Goal: Transaction & Acquisition: Purchase product/service

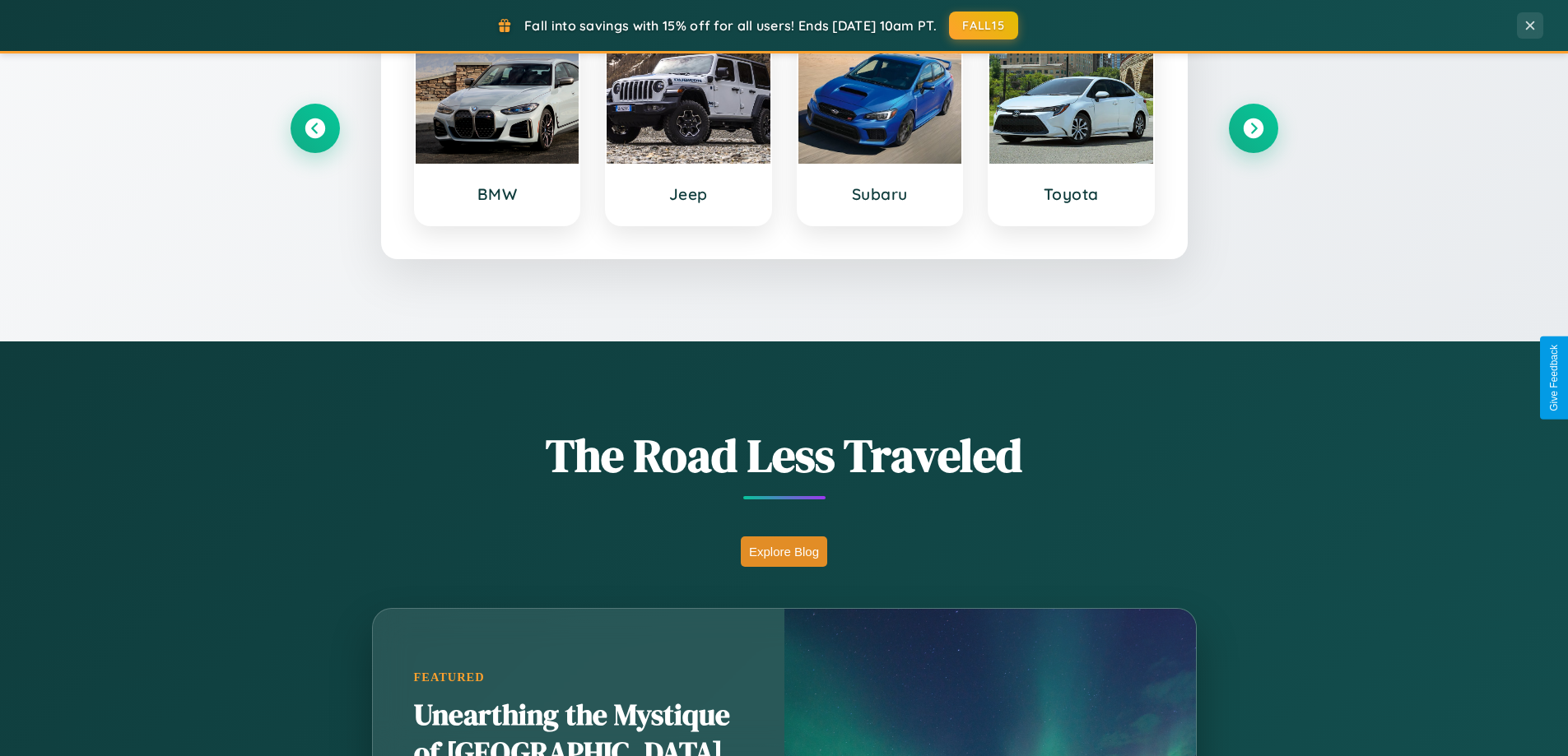
scroll to position [1132, 0]
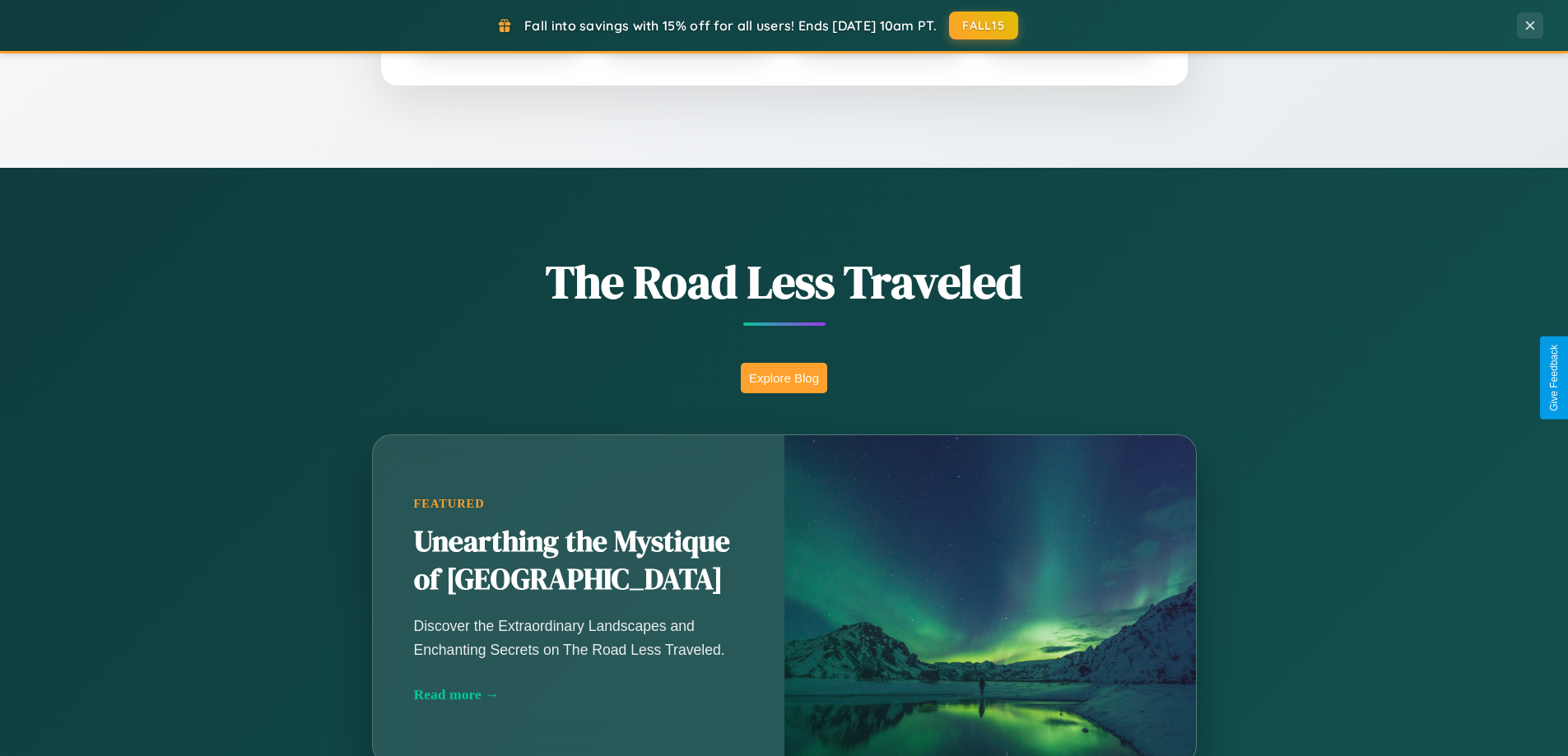
click at [784, 378] on button "Explore Blog" at bounding box center [784, 378] width 87 height 31
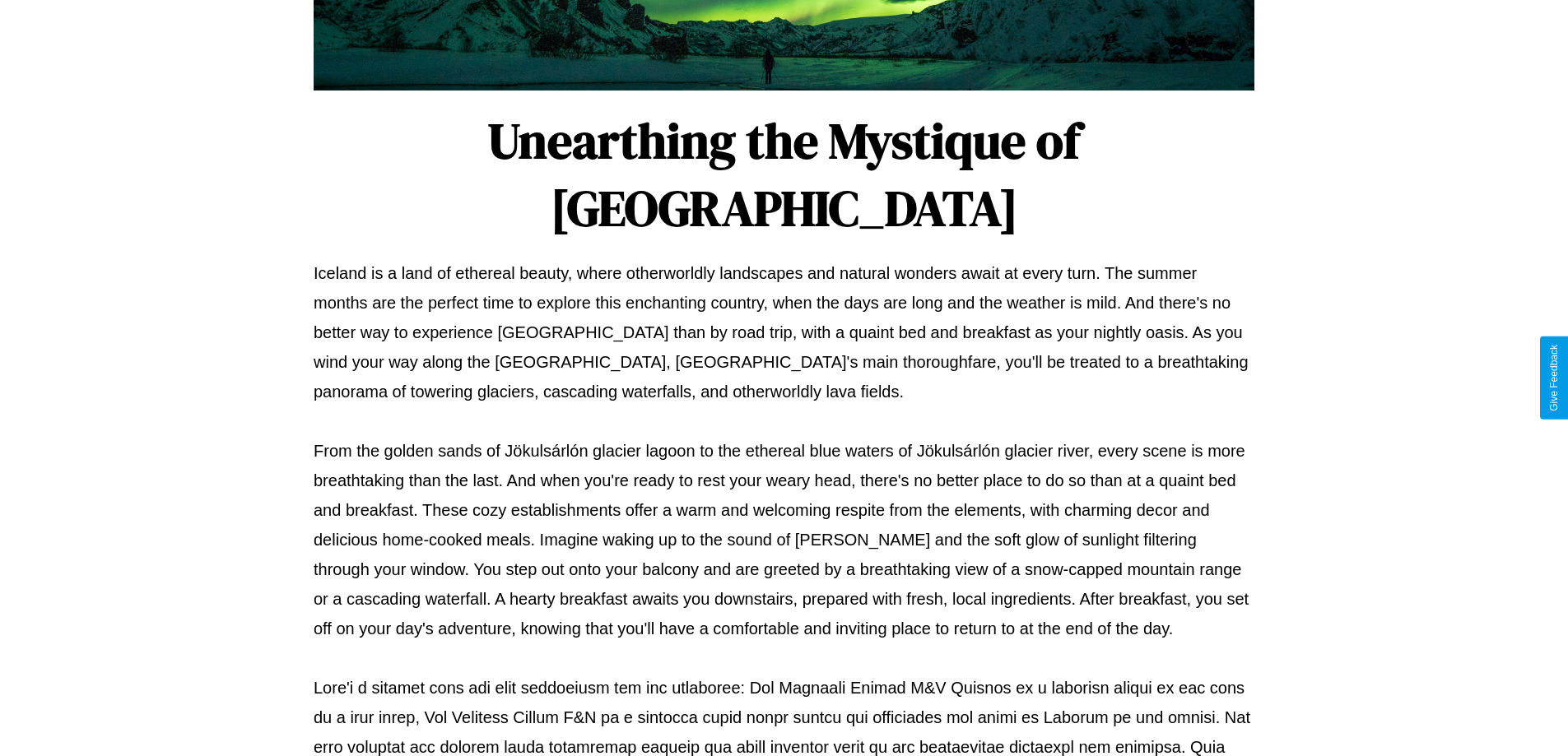
scroll to position [532, 0]
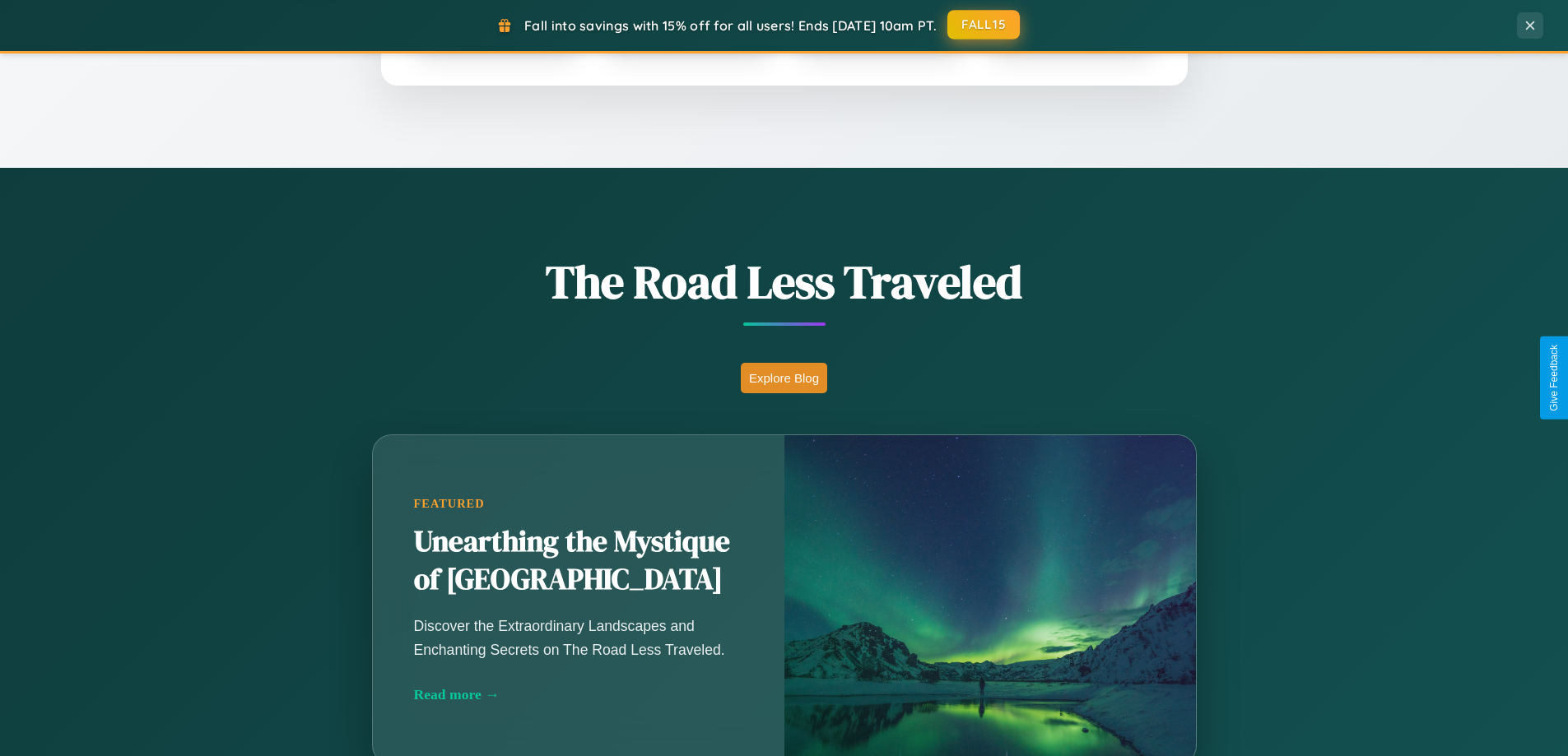
click at [984, 26] on button "FALL15" at bounding box center [983, 25] width 72 height 30
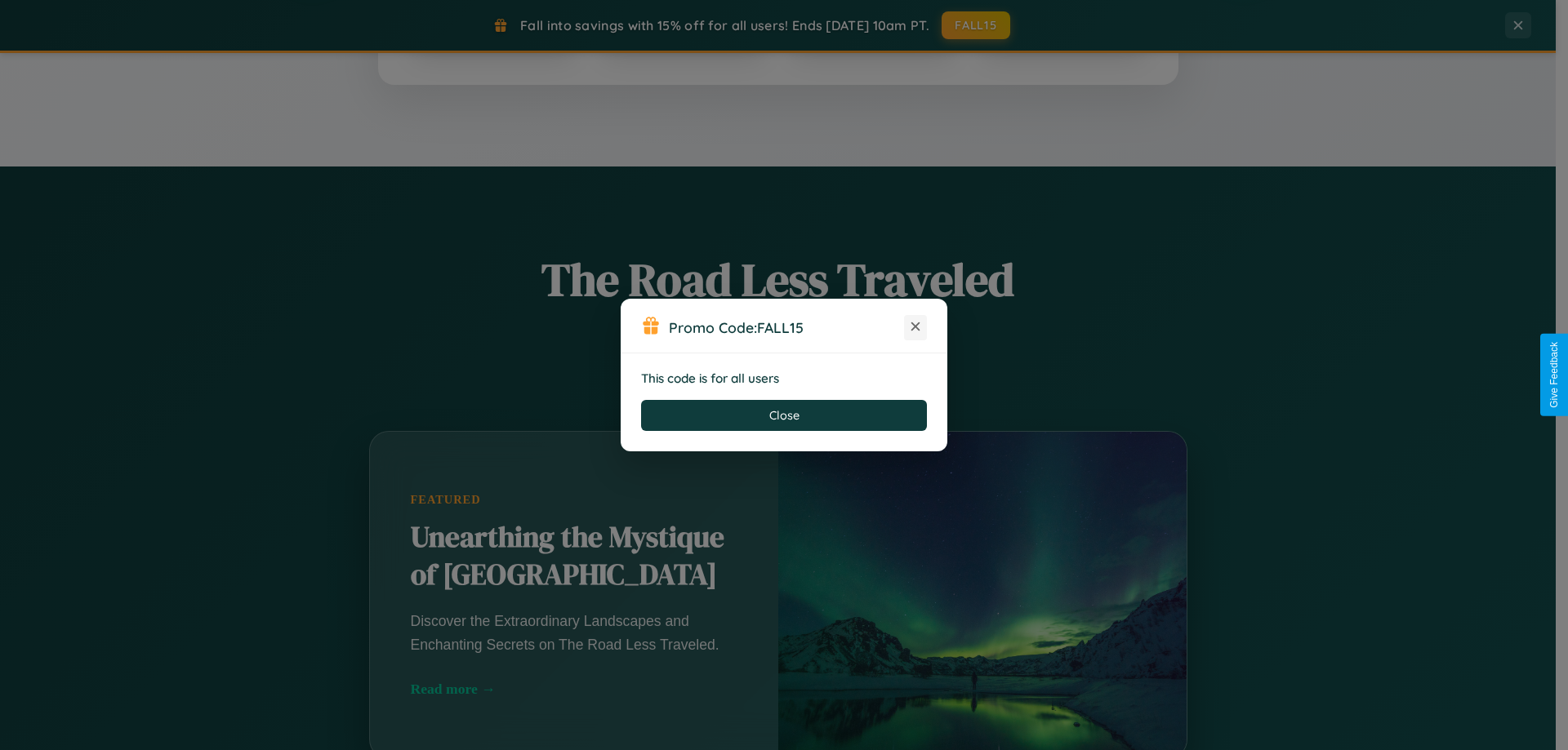
click at [915, 327] on icon at bounding box center [915, 326] width 16 height 16
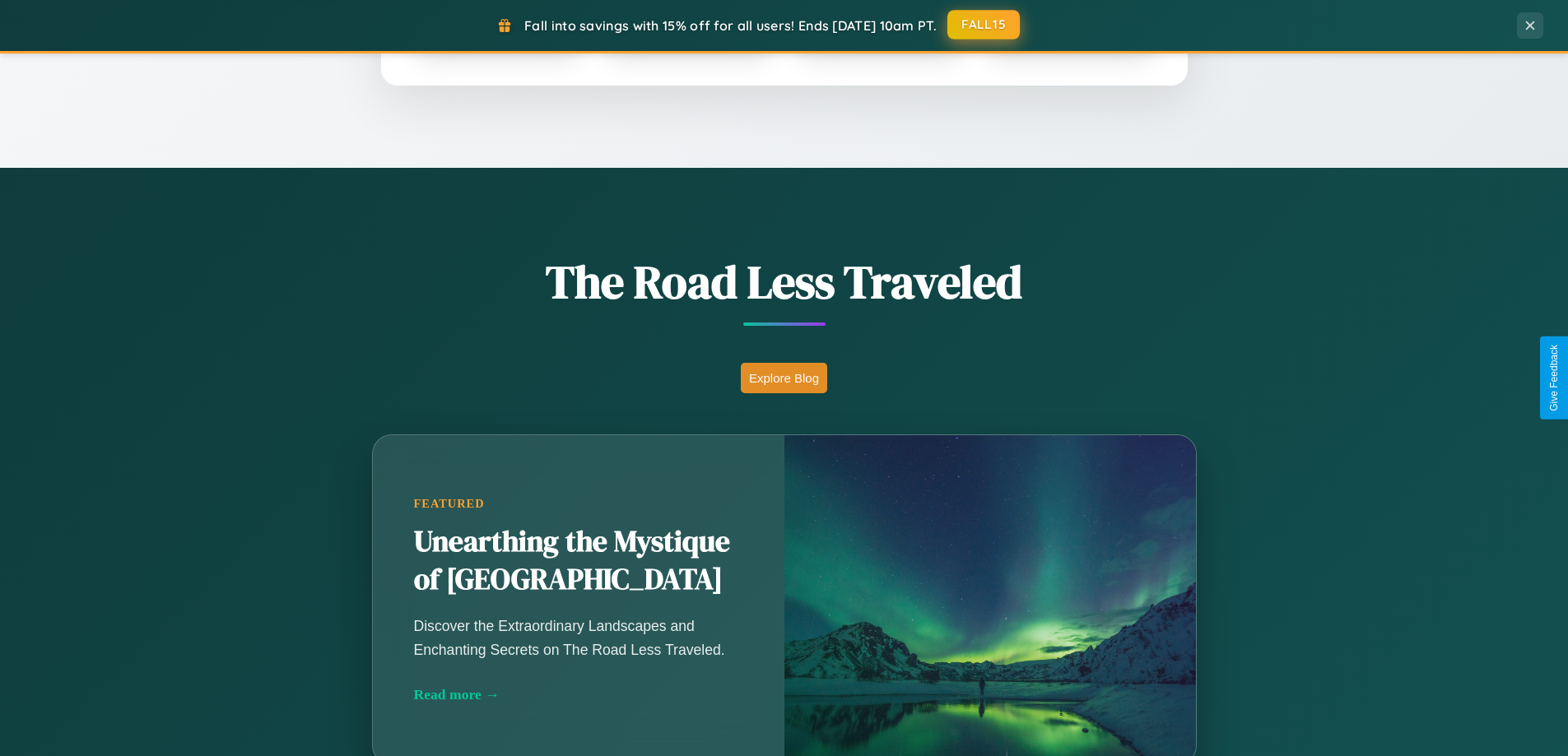
click at [984, 25] on button "FALL15" at bounding box center [983, 25] width 72 height 30
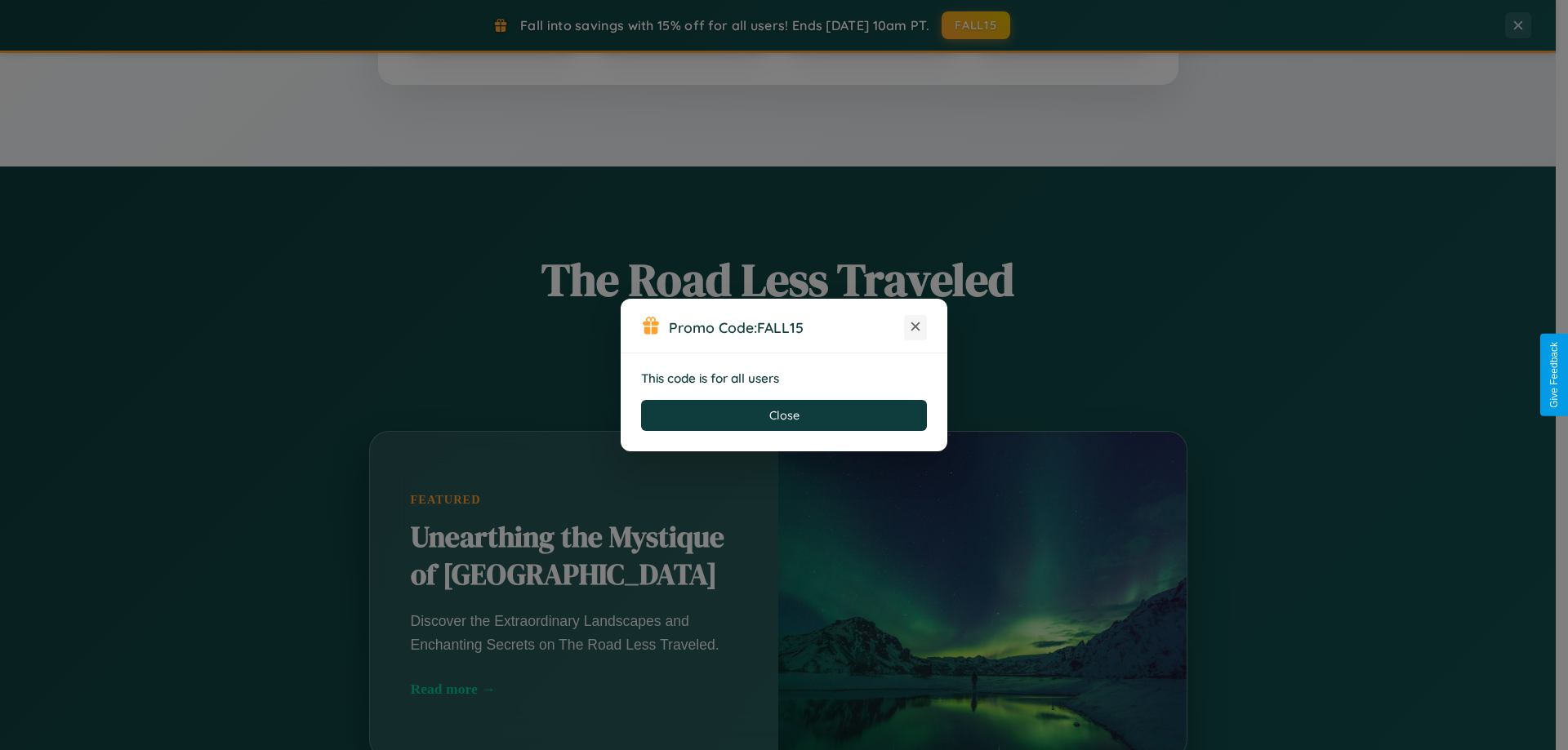
click at [915, 327] on icon at bounding box center [915, 326] width 16 height 16
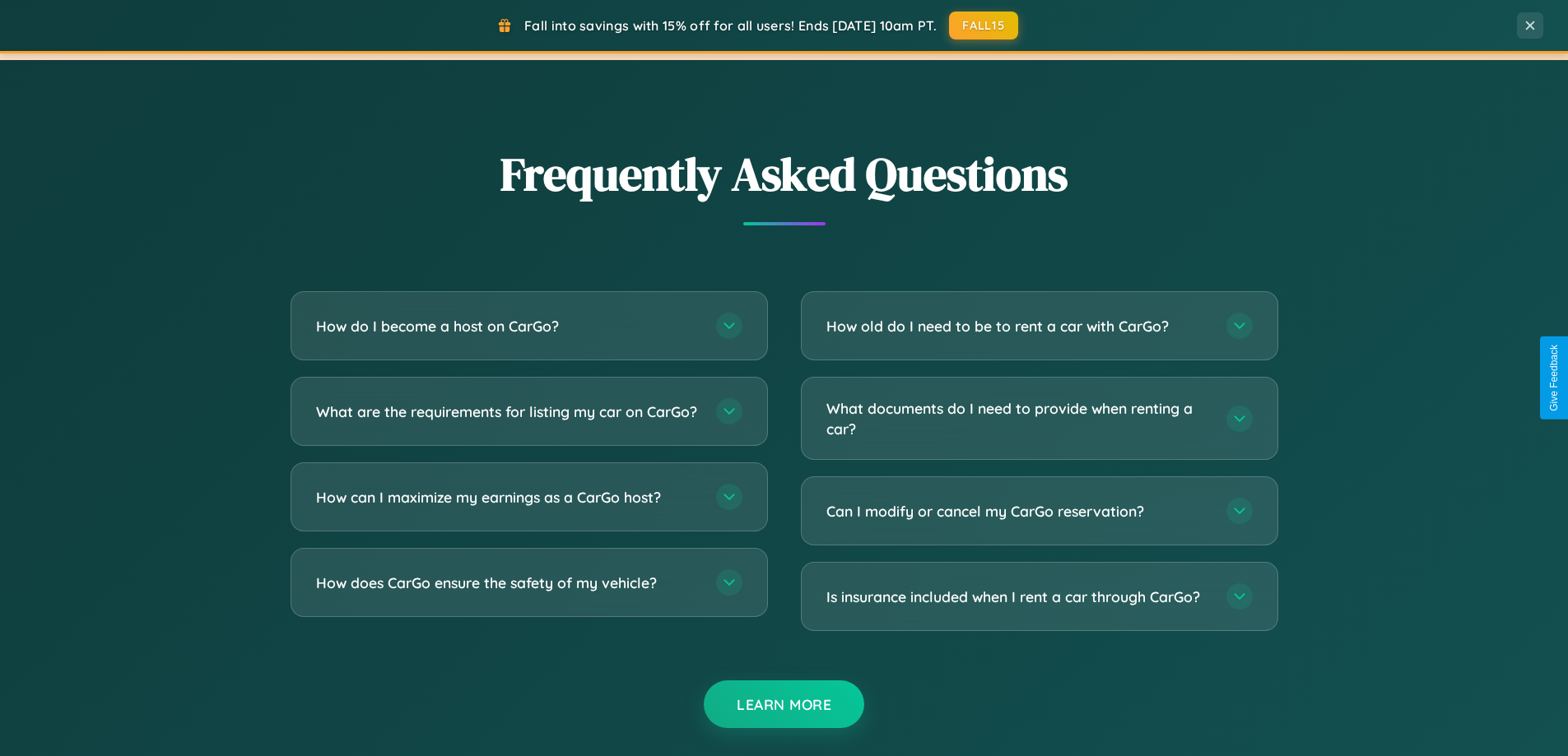
scroll to position [3166, 0]
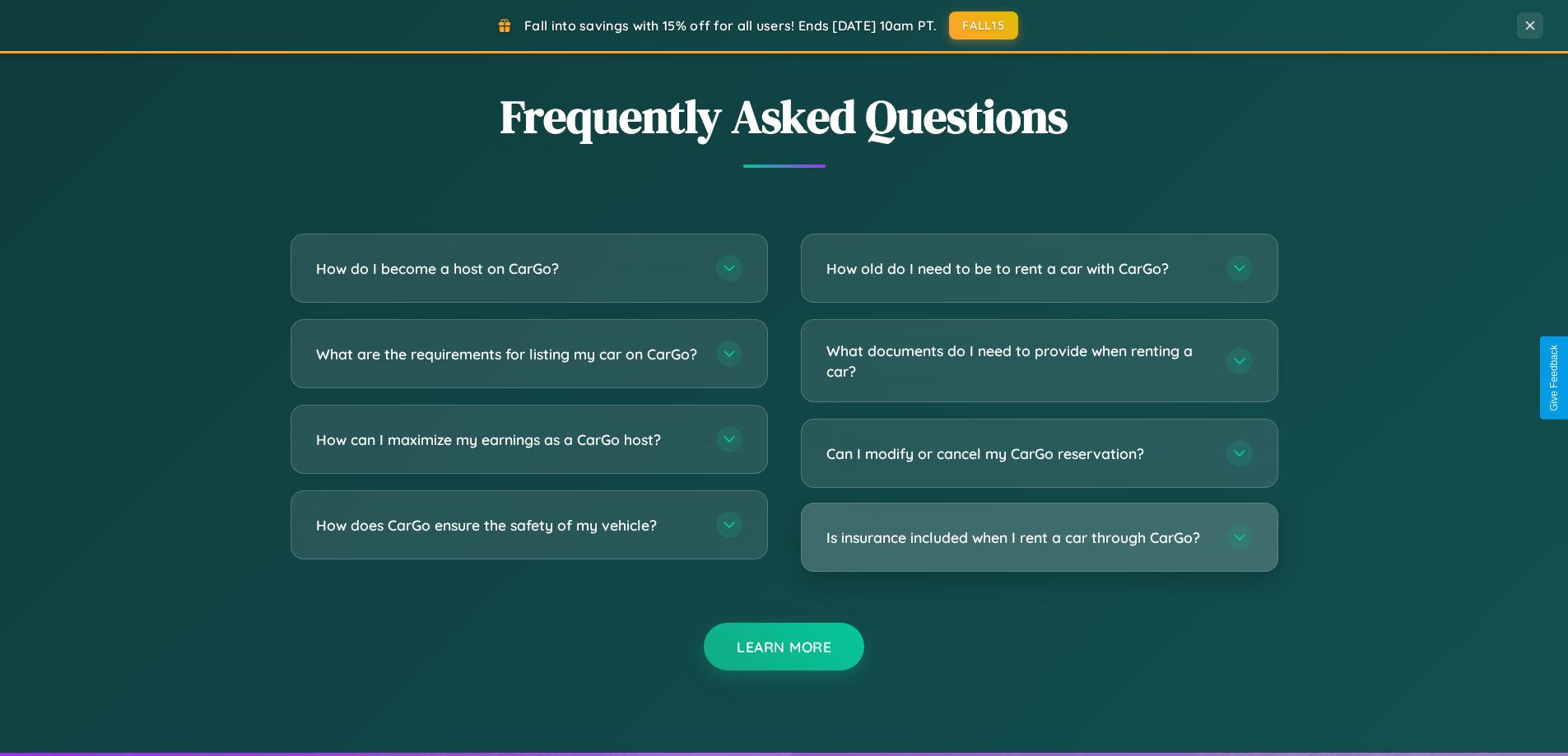
click at [1038, 538] on h3 "Is insurance included when I rent a car through CarGo?" at bounding box center [1018, 537] width 383 height 21
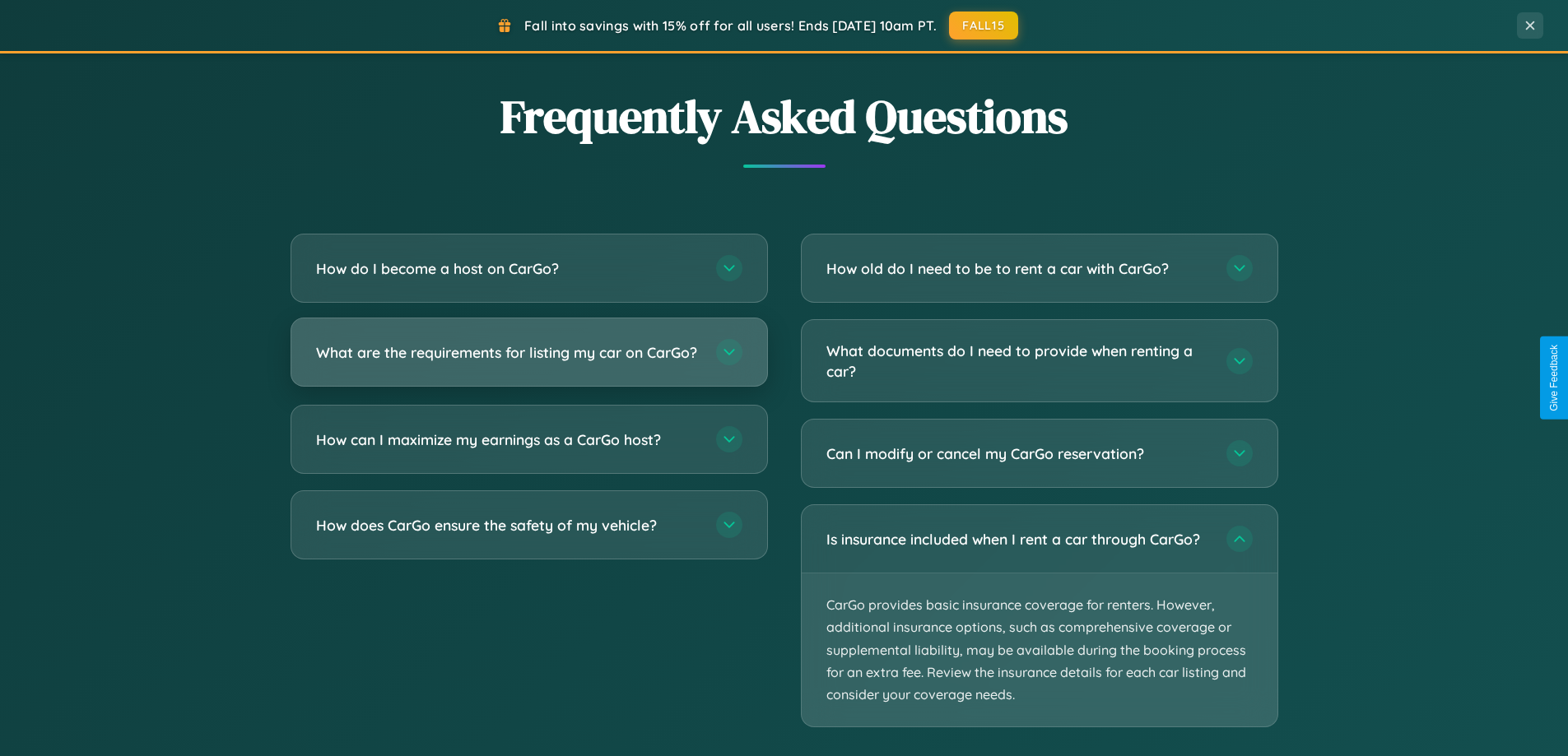
click at [528, 359] on h3 "What are the requirements for listing my car on CarGo?" at bounding box center [508, 352] width 383 height 21
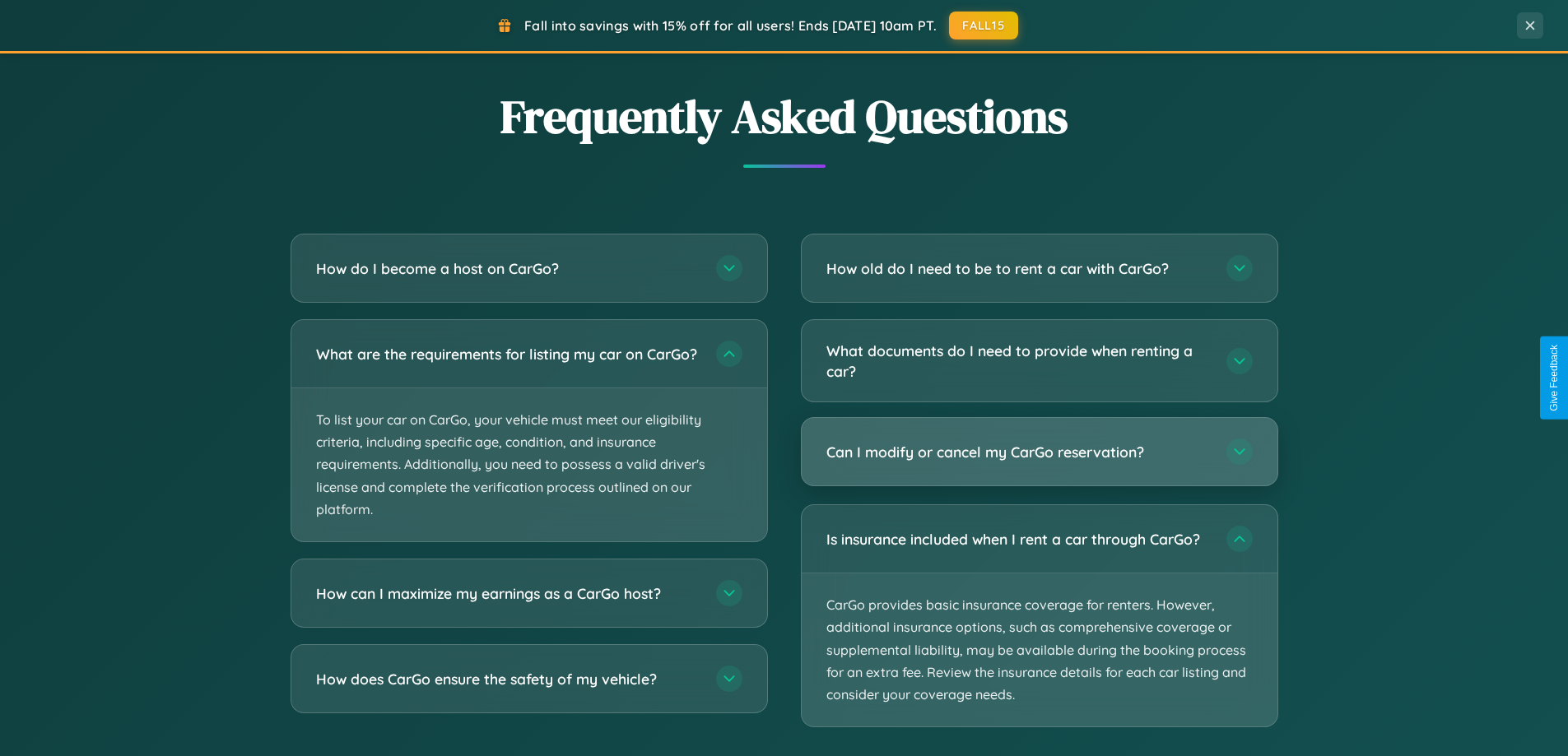
click at [1038, 453] on h3 "Can I modify or cancel my CarGo reservation?" at bounding box center [1018, 452] width 383 height 21
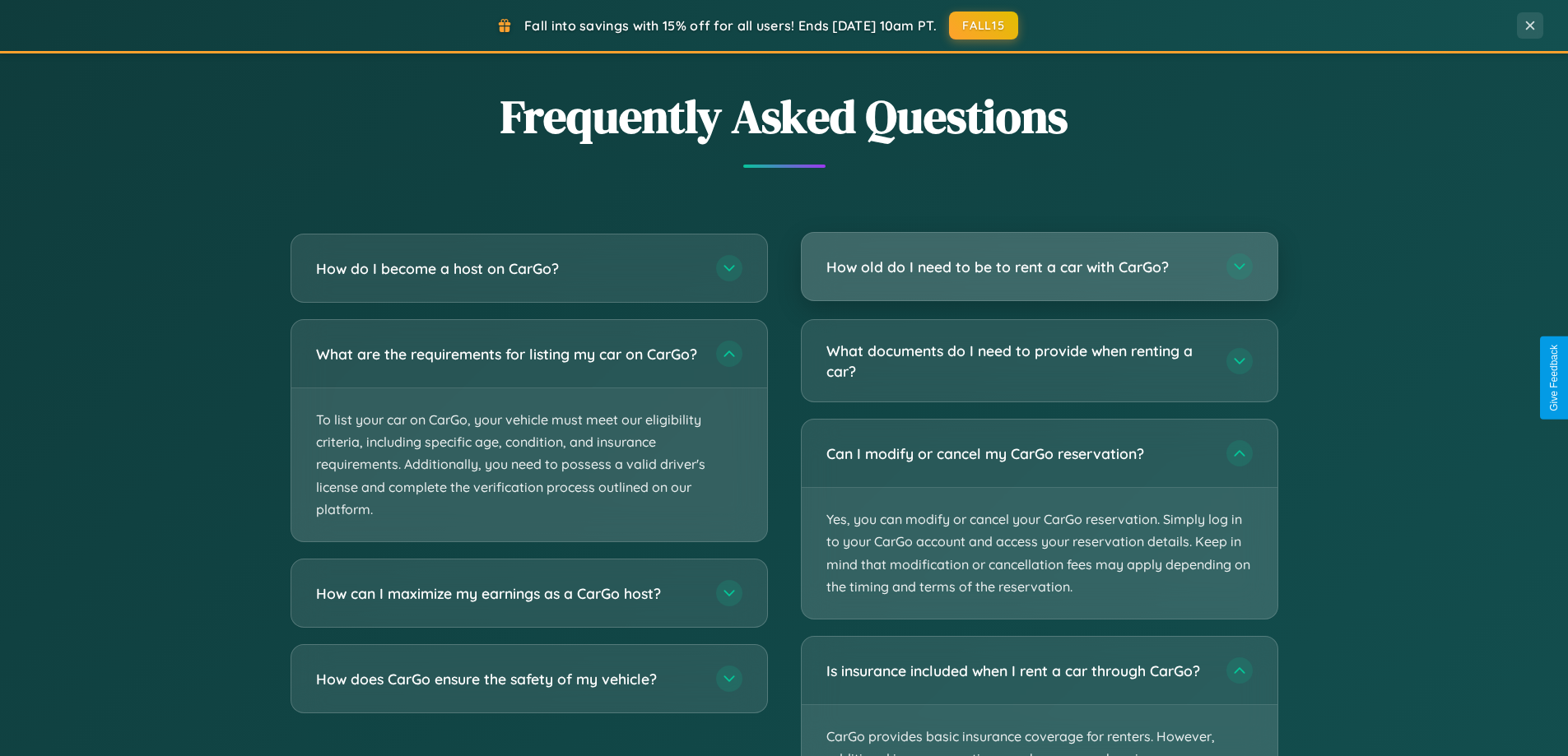
click at [1038, 267] on h3 "How old do I need to be to rent a car with CarGo?" at bounding box center [1018, 267] width 383 height 21
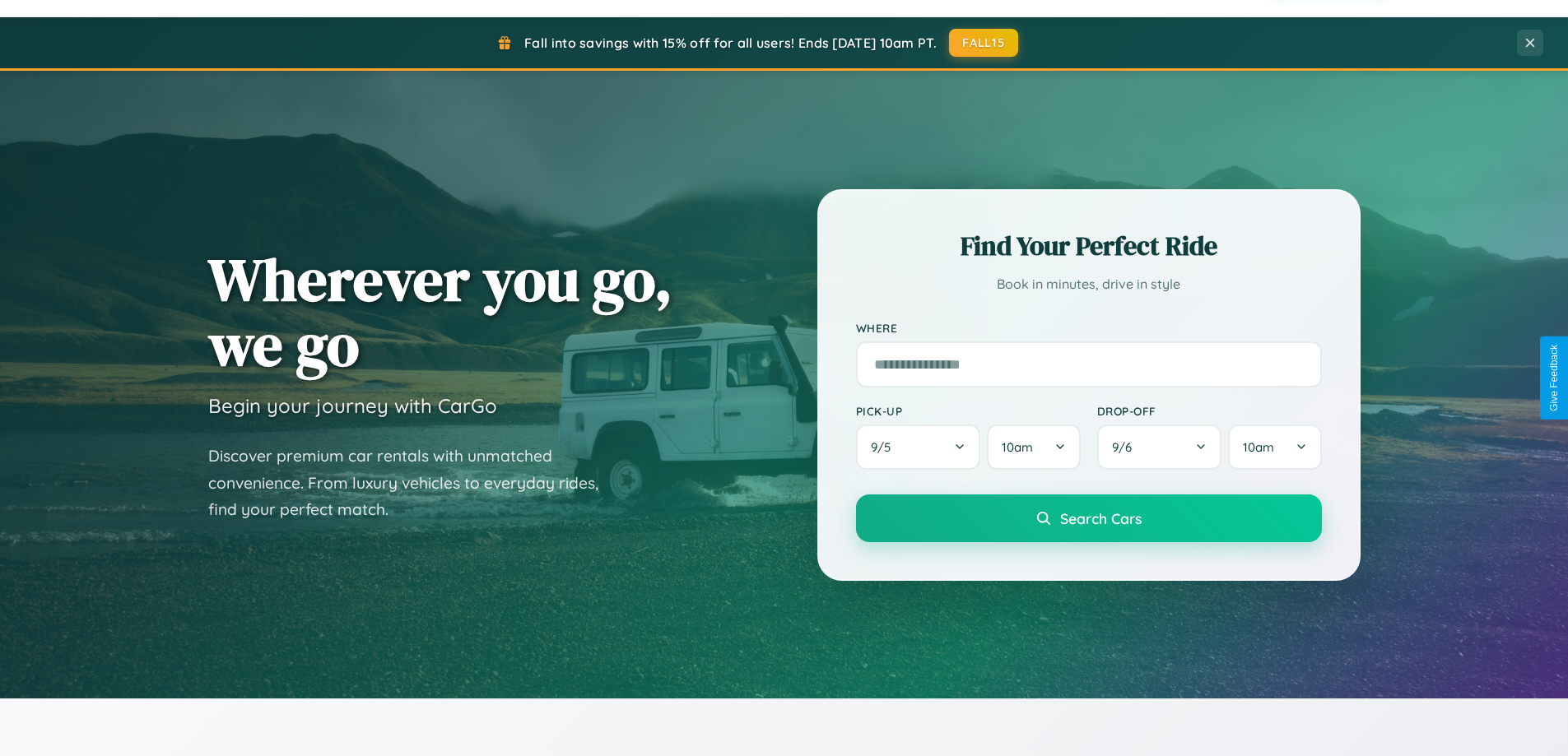
scroll to position [49, 0]
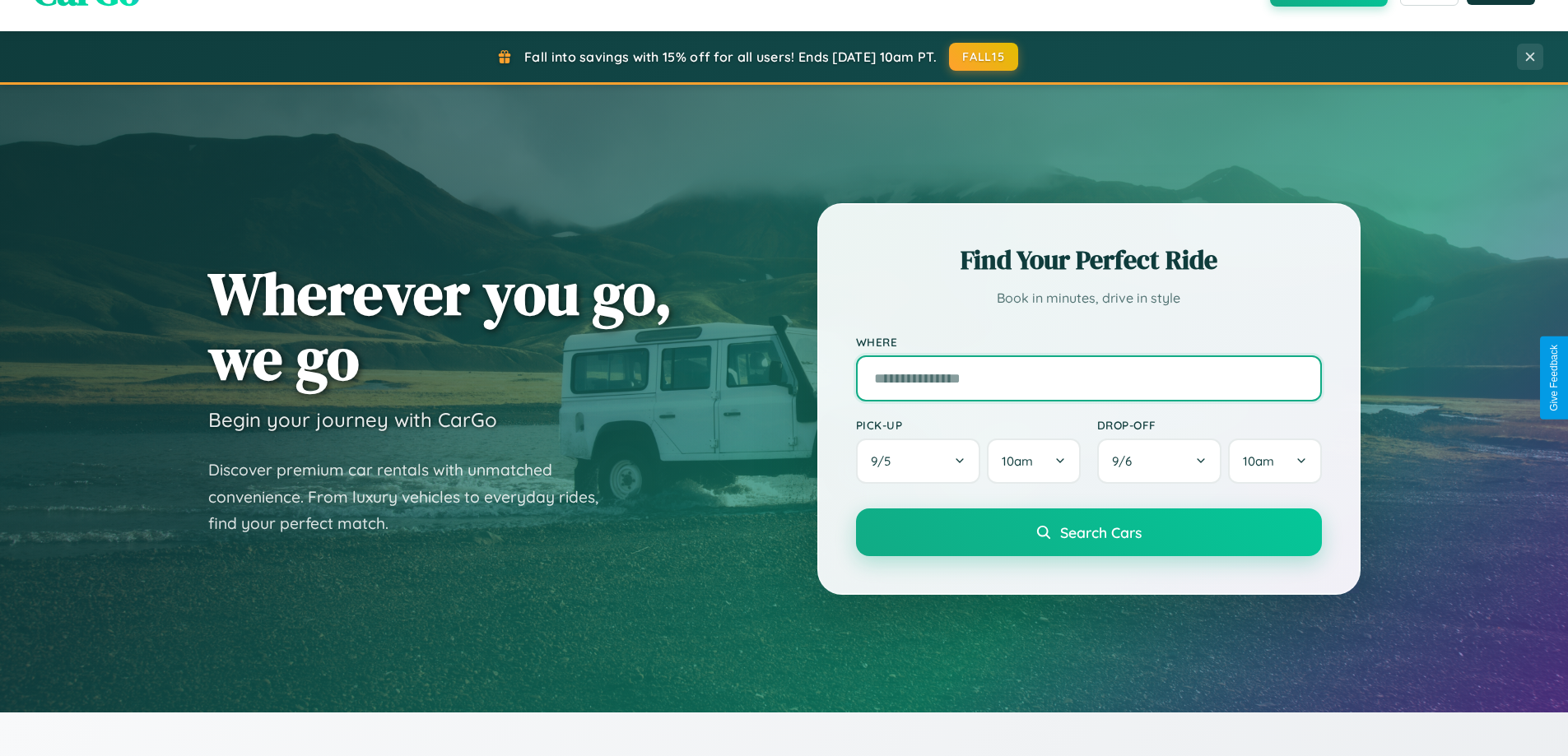
click at [1088, 378] on input "text" at bounding box center [1088, 379] width 466 height 46
type input "******"
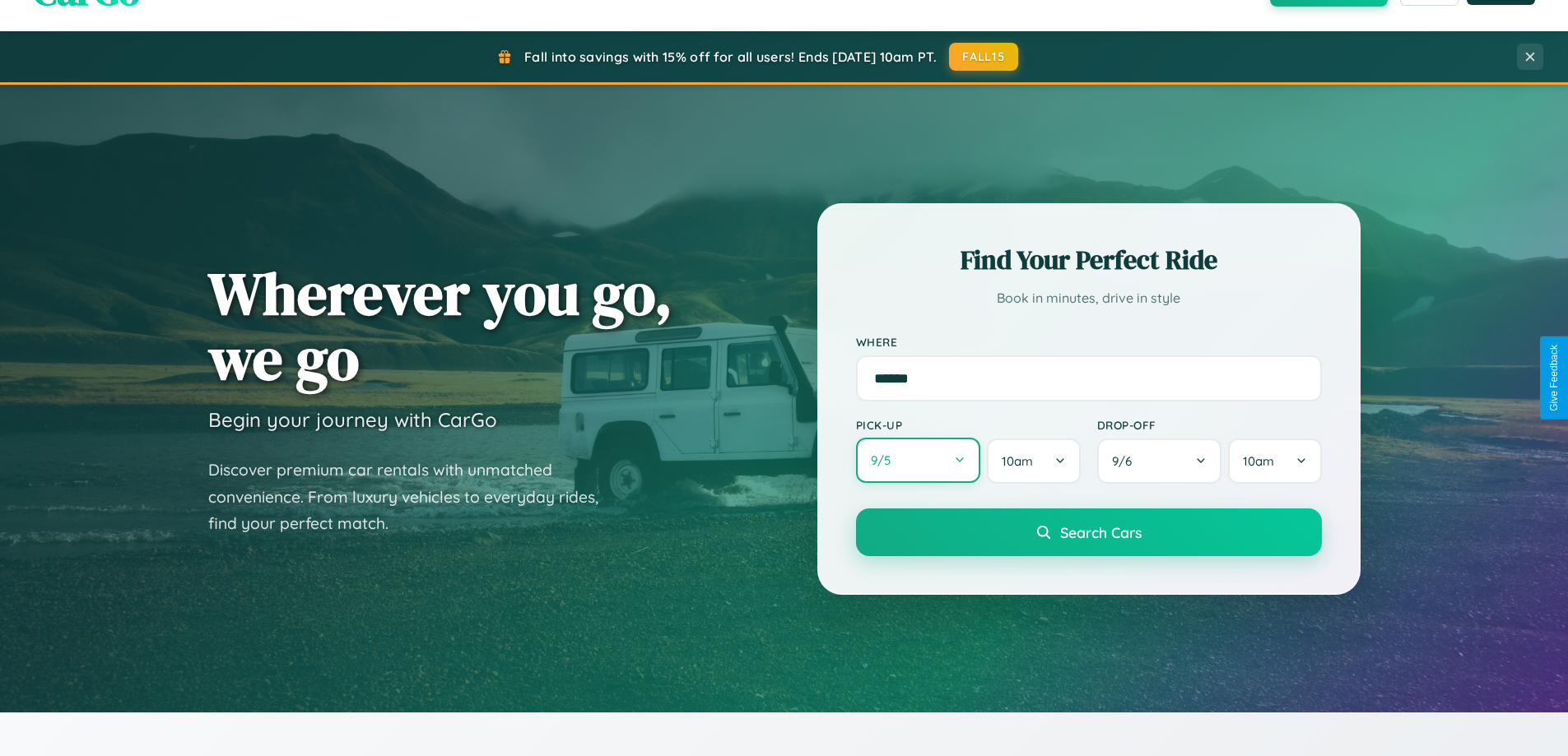
click at [917, 461] on button "9 / 5" at bounding box center [918, 460] width 125 height 45
select select "*"
select select "****"
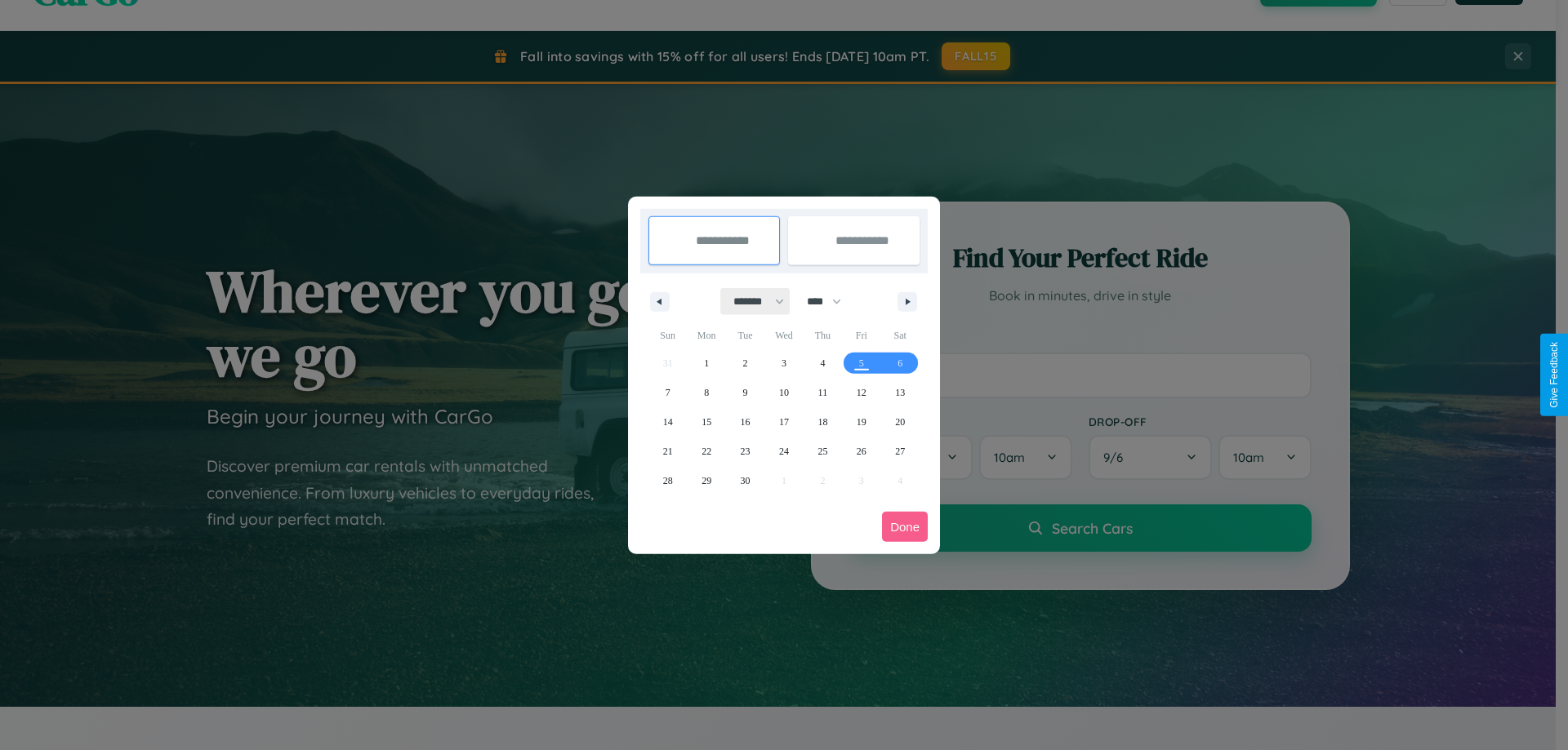
drag, startPoint x: 751, startPoint y: 301, endPoint x: 784, endPoint y: 327, distance: 42.0
click at [751, 301] on select "******* ******** ***** ***** *** **** **** ****** ********* ******* ******** **…" at bounding box center [756, 302] width 70 height 27
select select "*"
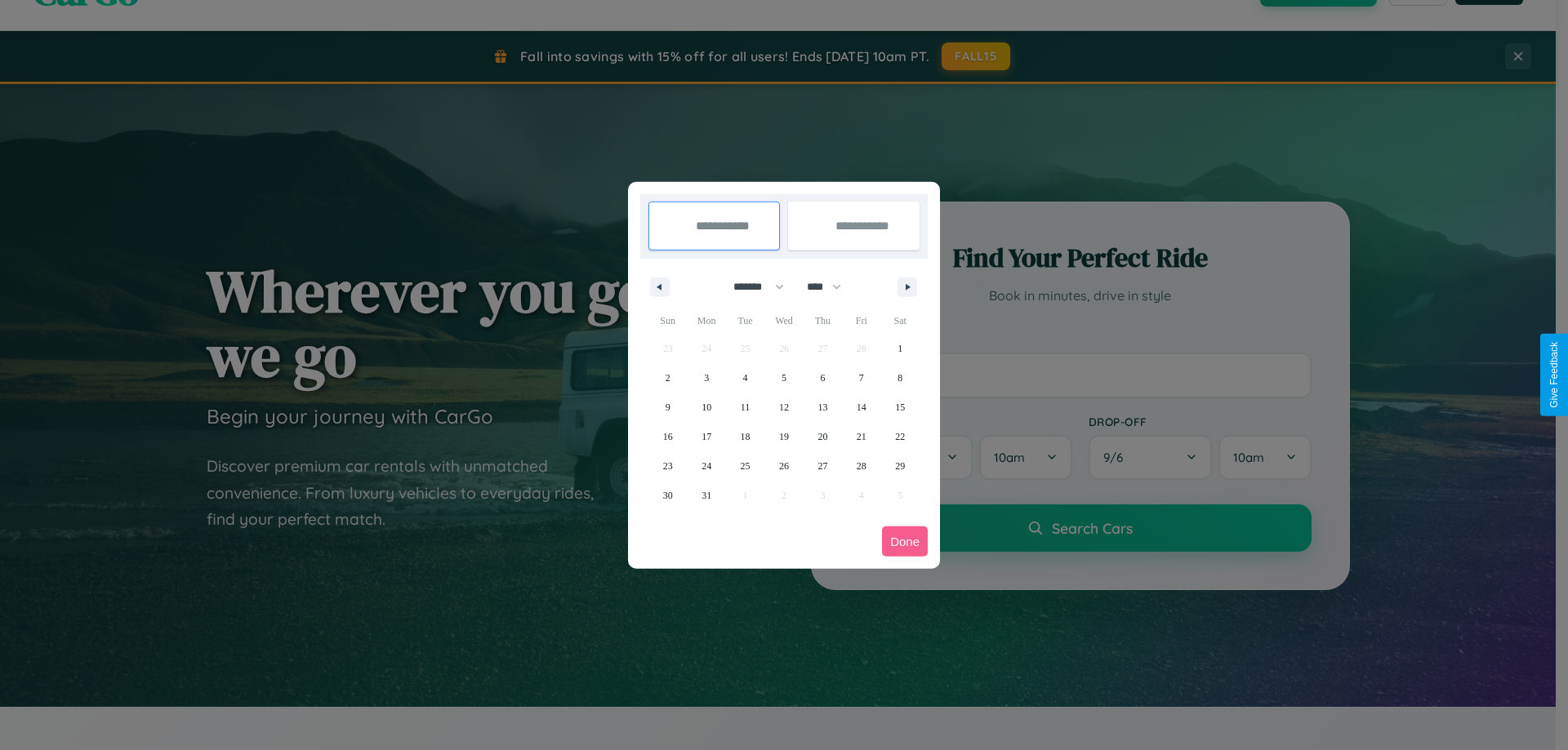
drag, startPoint x: 831, startPoint y: 287, endPoint x: 784, endPoint y: 327, distance: 61.7
click at [831, 287] on select "**** **** **** **** **** **** **** **** **** **** **** **** **** **** **** ****…" at bounding box center [824, 287] width 49 height 27
select select "****"
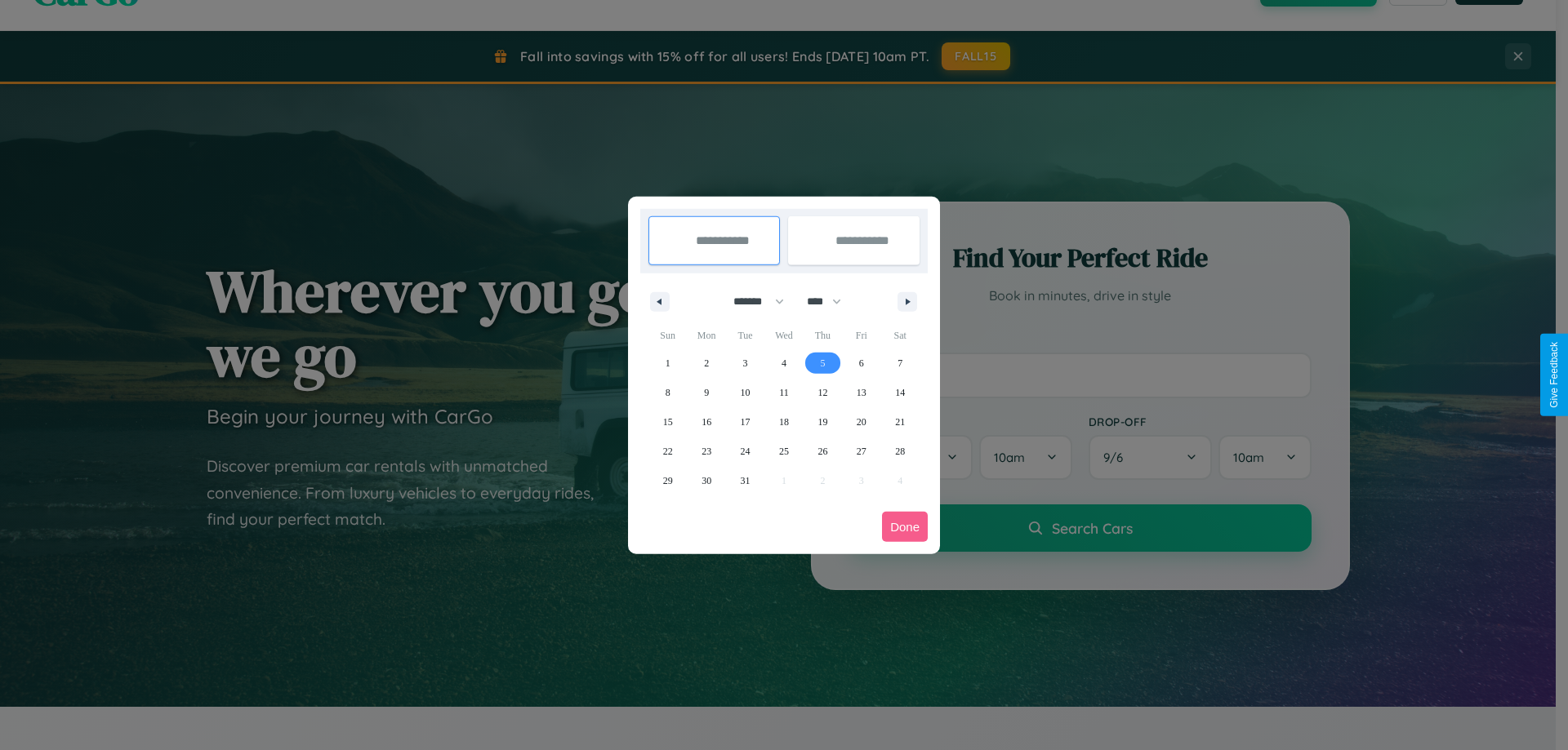
click at [823, 362] on span "5" at bounding box center [823, 363] width 5 height 30
type input "**********"
click at [706, 392] on span "9" at bounding box center [706, 392] width 5 height 30
type input "**********"
click at [905, 526] on button "Done" at bounding box center [905, 527] width 46 height 31
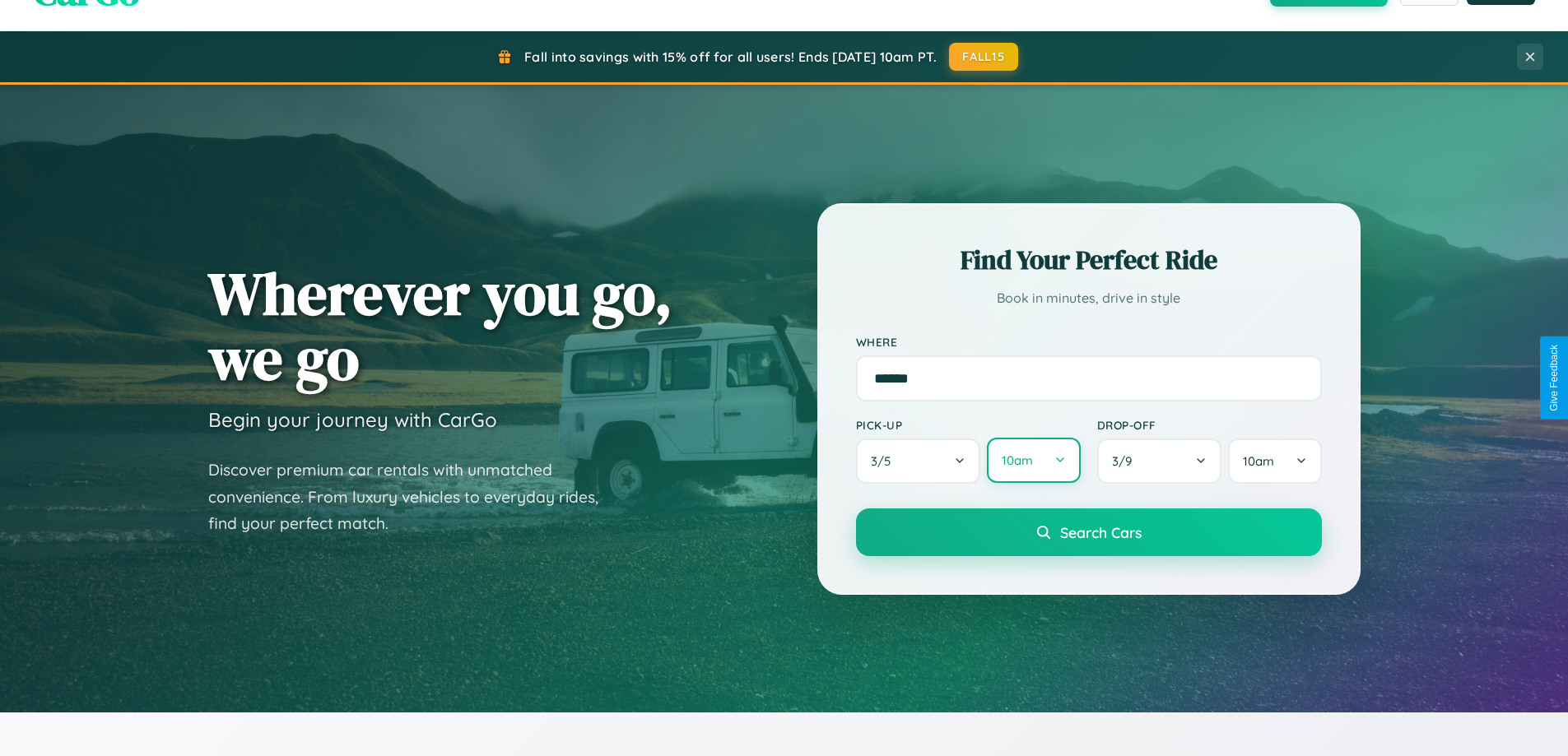
click at [1033, 461] on button "10am" at bounding box center [1033, 460] width 93 height 45
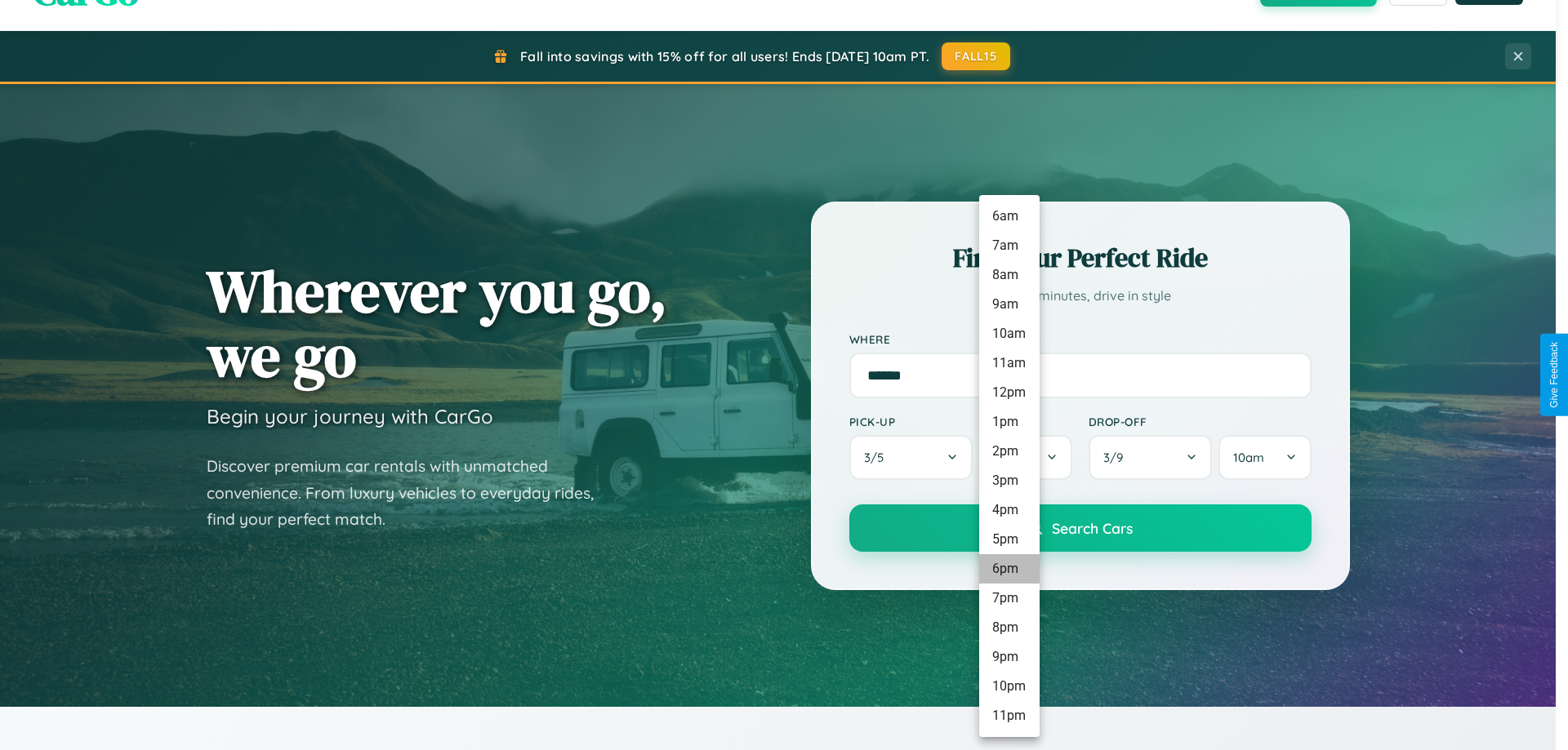
click at [1008, 569] on li "6pm" at bounding box center [1009, 569] width 60 height 30
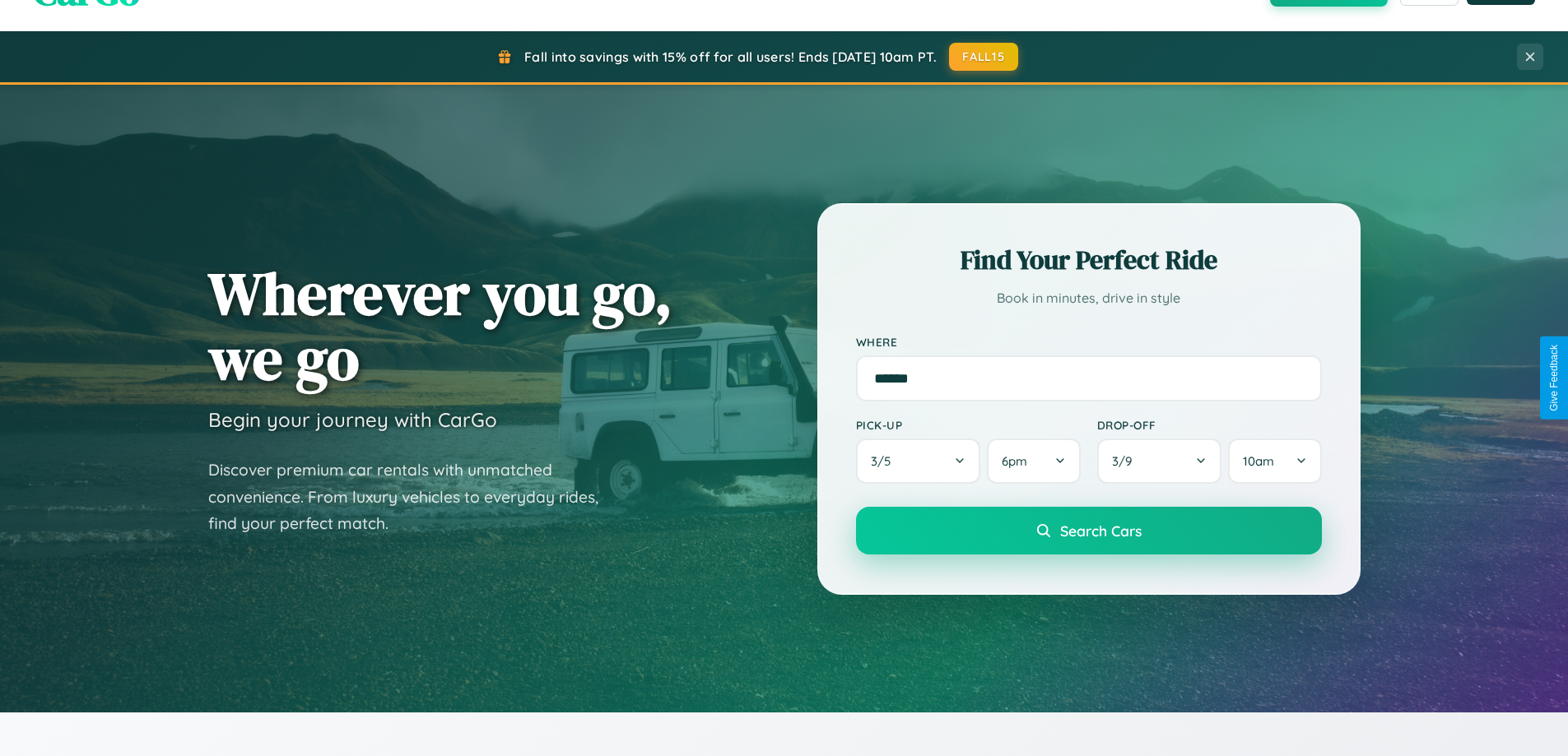
click at [1088, 532] on span "Search Cars" at bounding box center [1100, 531] width 81 height 18
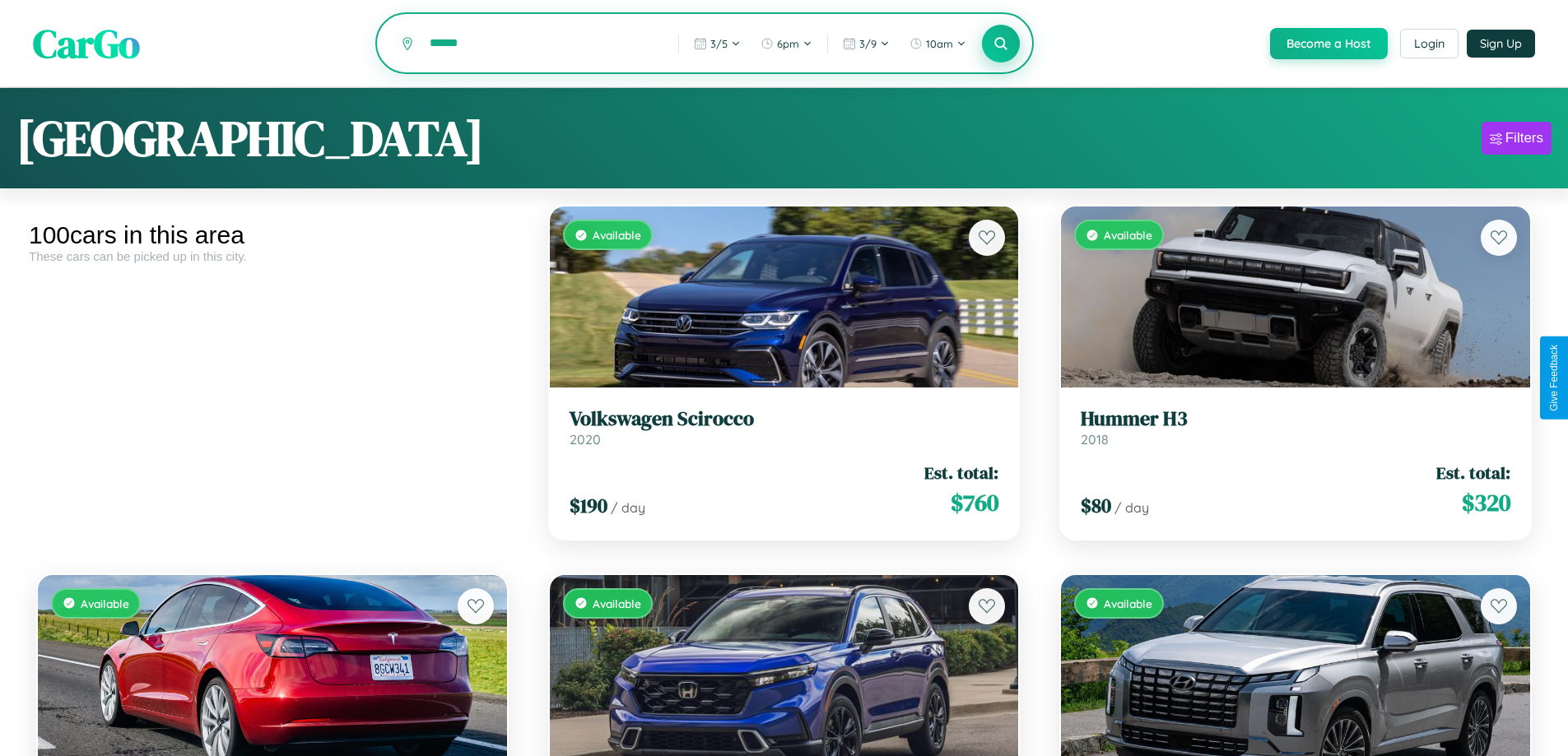
type input "******"
click at [1000, 45] on icon at bounding box center [1001, 43] width 15 height 15
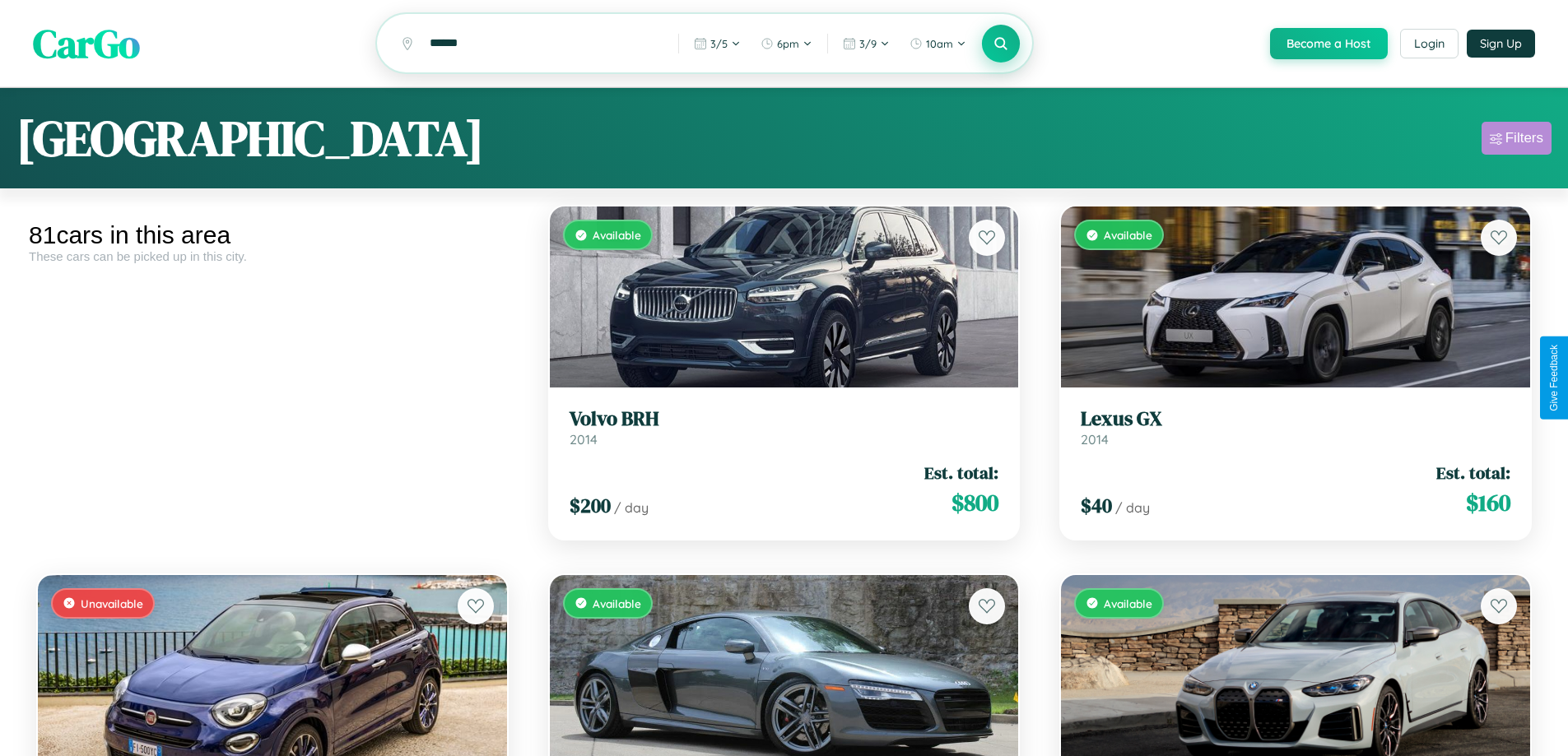
click at [1516, 141] on div "Filters" at bounding box center [1524, 138] width 38 height 16
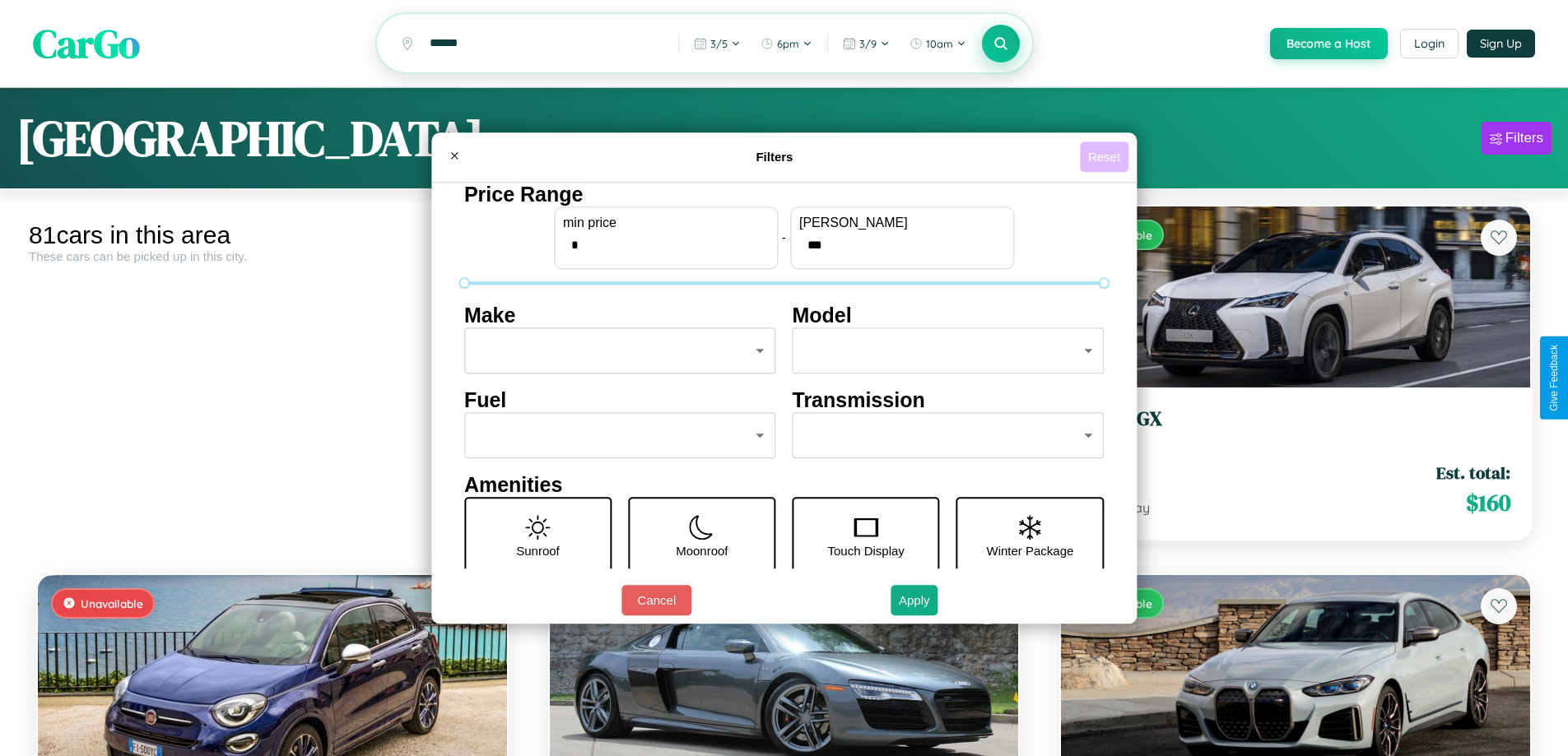
click at [1106, 156] on button "Reset" at bounding box center [1103, 157] width 49 height 31
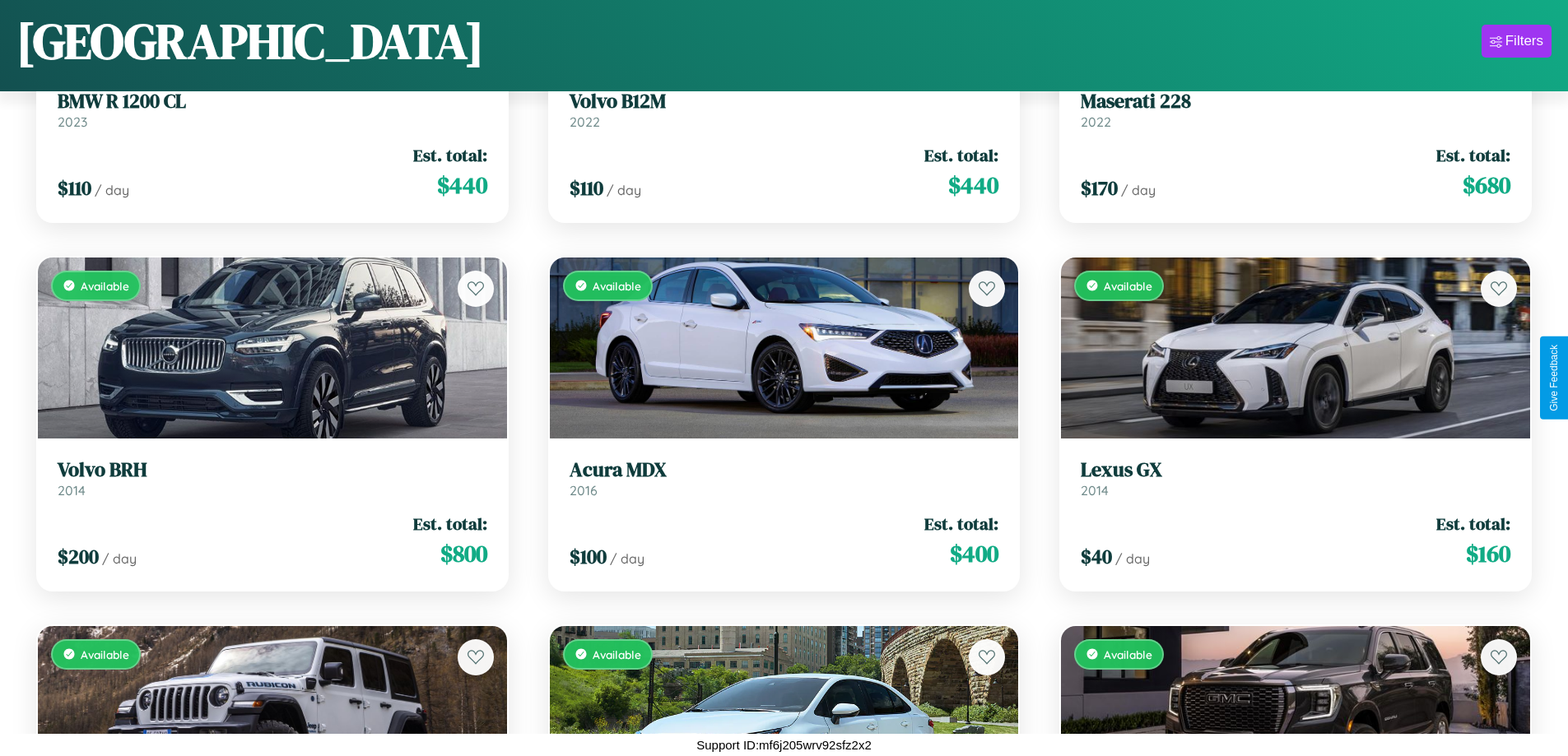
scroll to position [2811, 0]
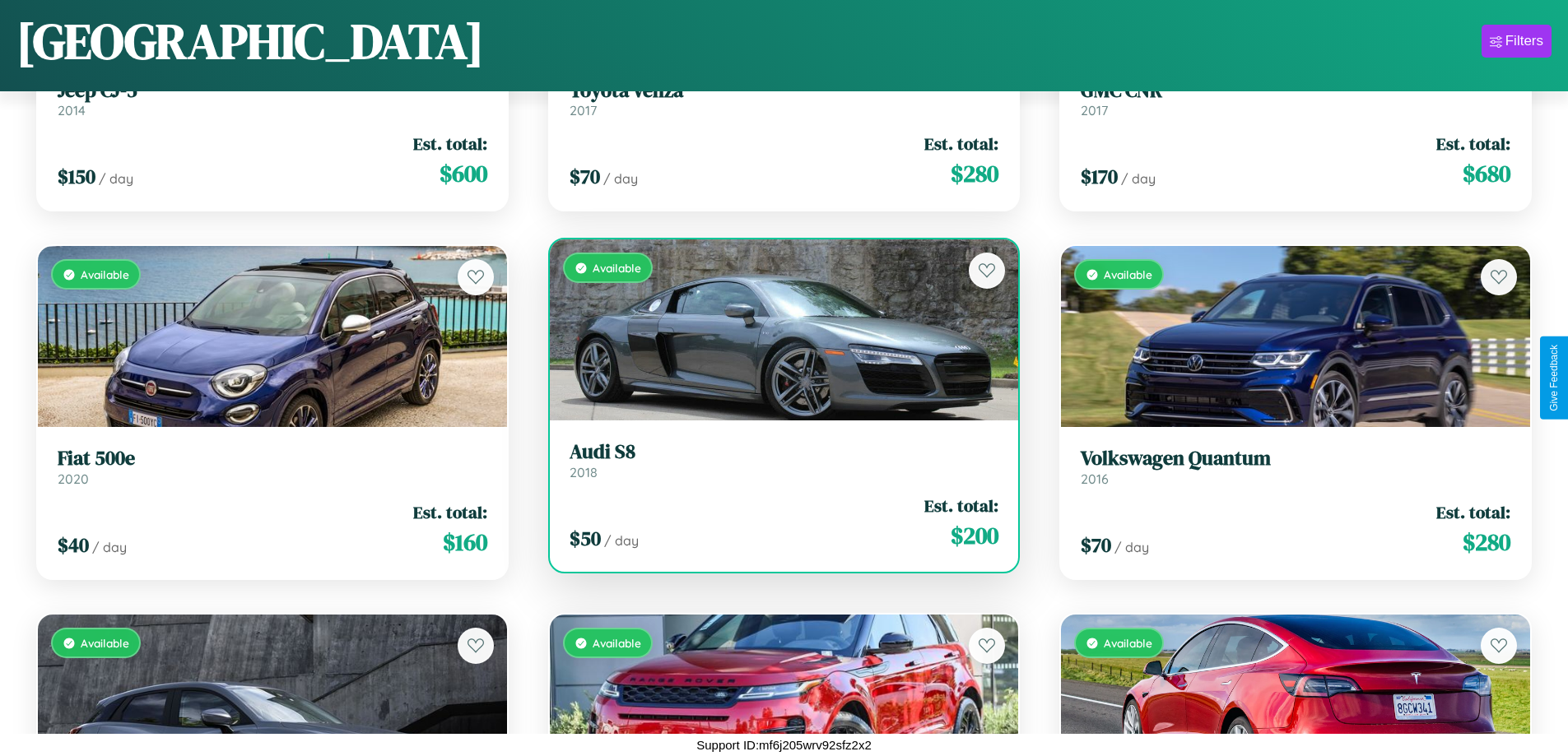
click at [777, 466] on link "Audi S8 2018" at bounding box center [784, 460] width 430 height 40
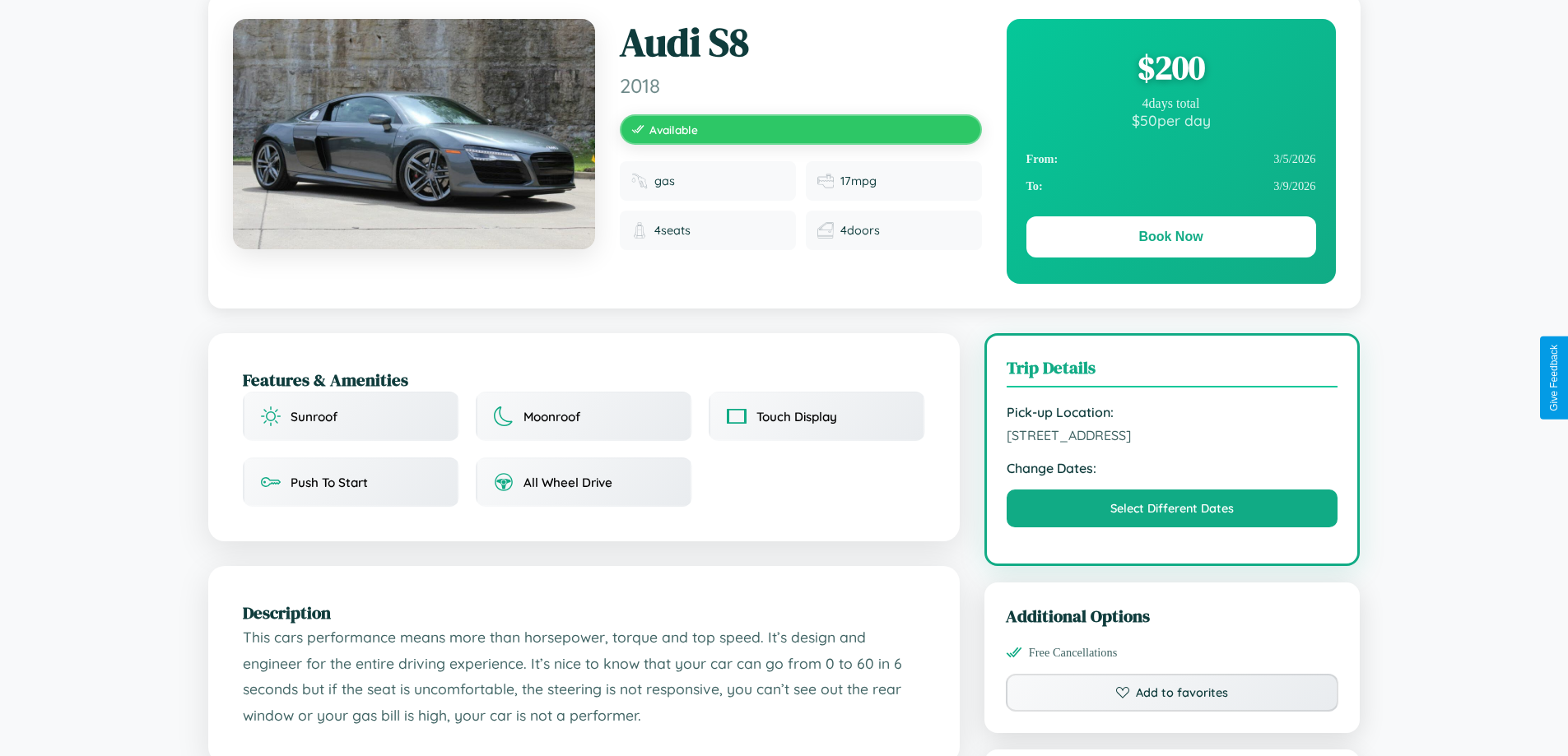
scroll to position [541, 0]
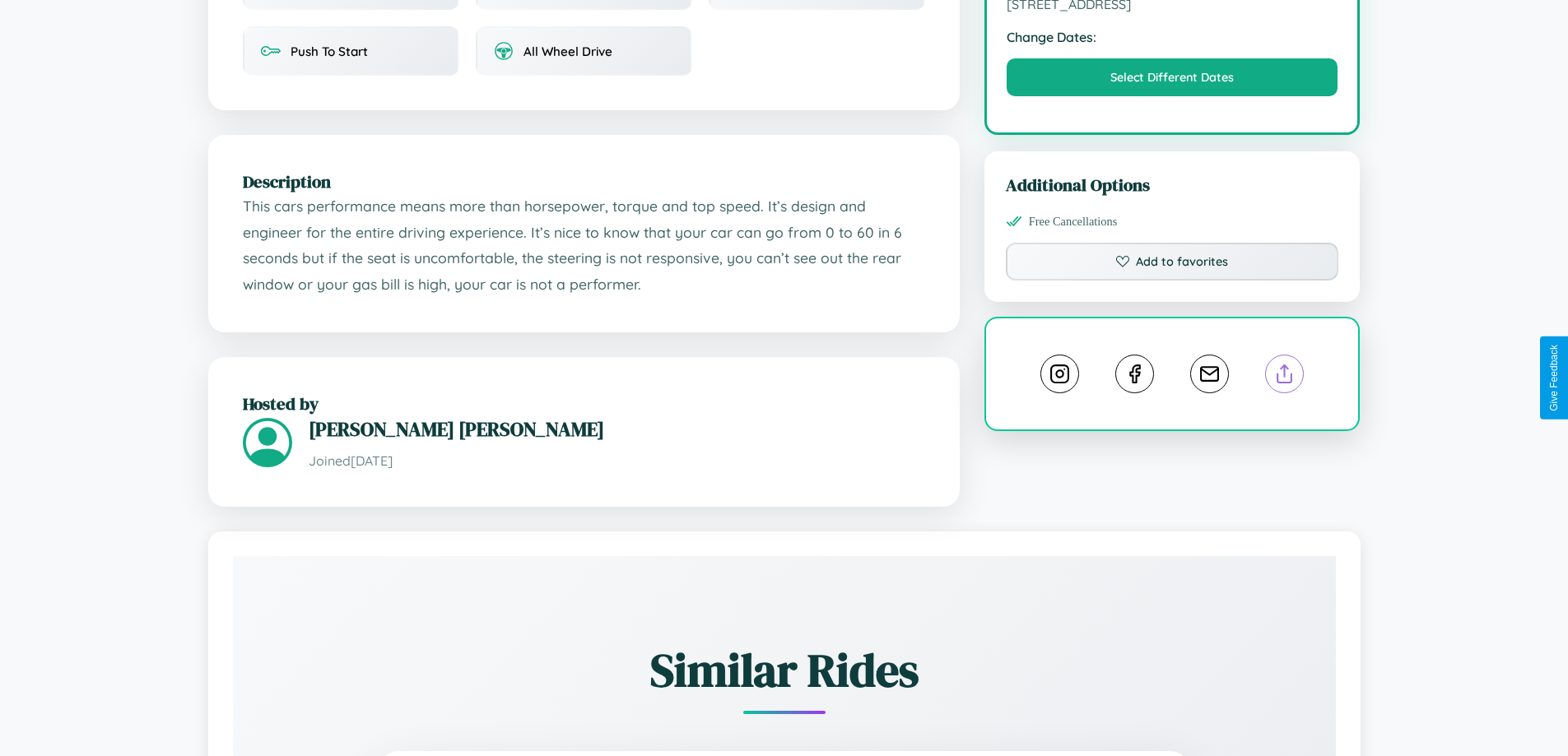
click at [1284, 376] on line at bounding box center [1284, 370] width 0 height 11
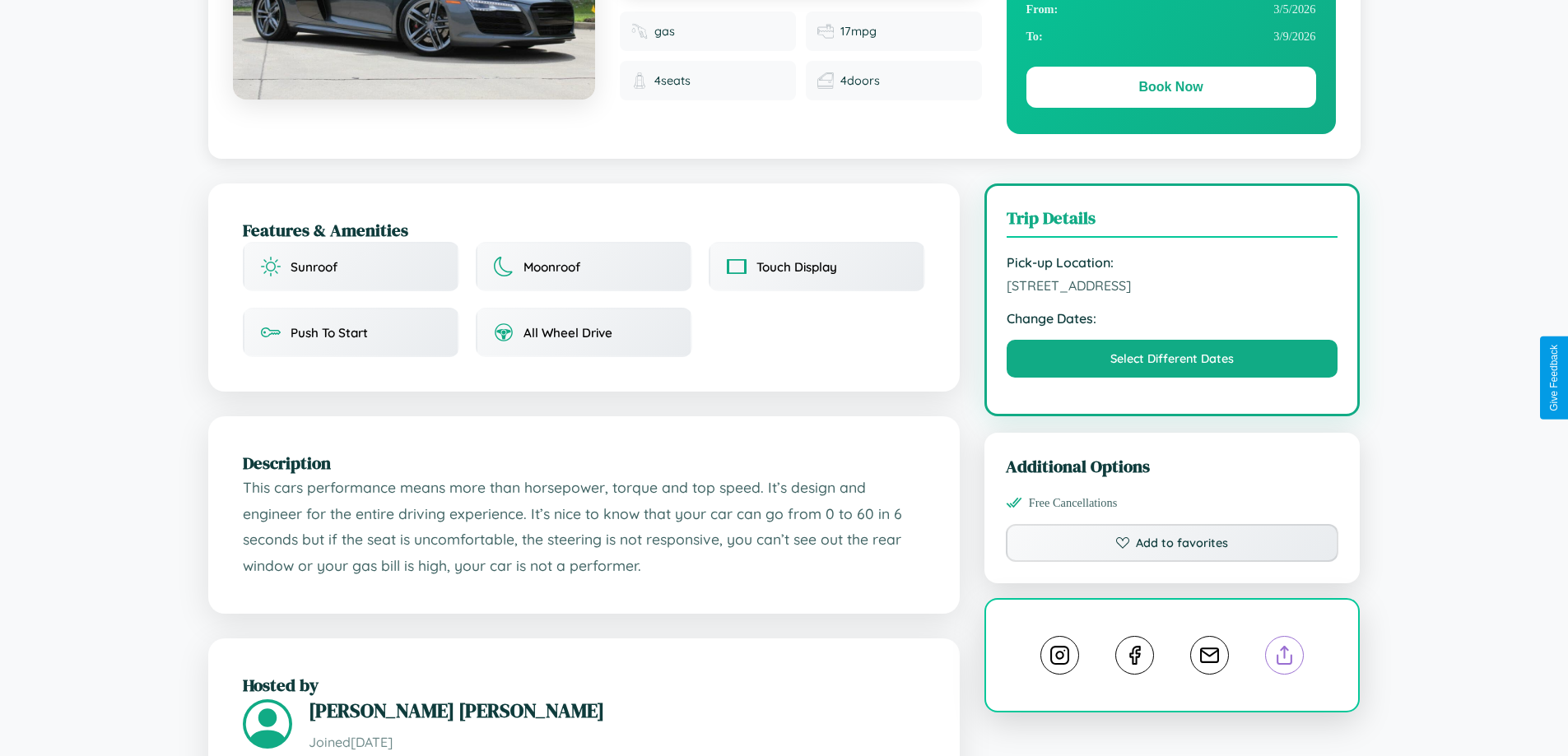
scroll to position [170, 0]
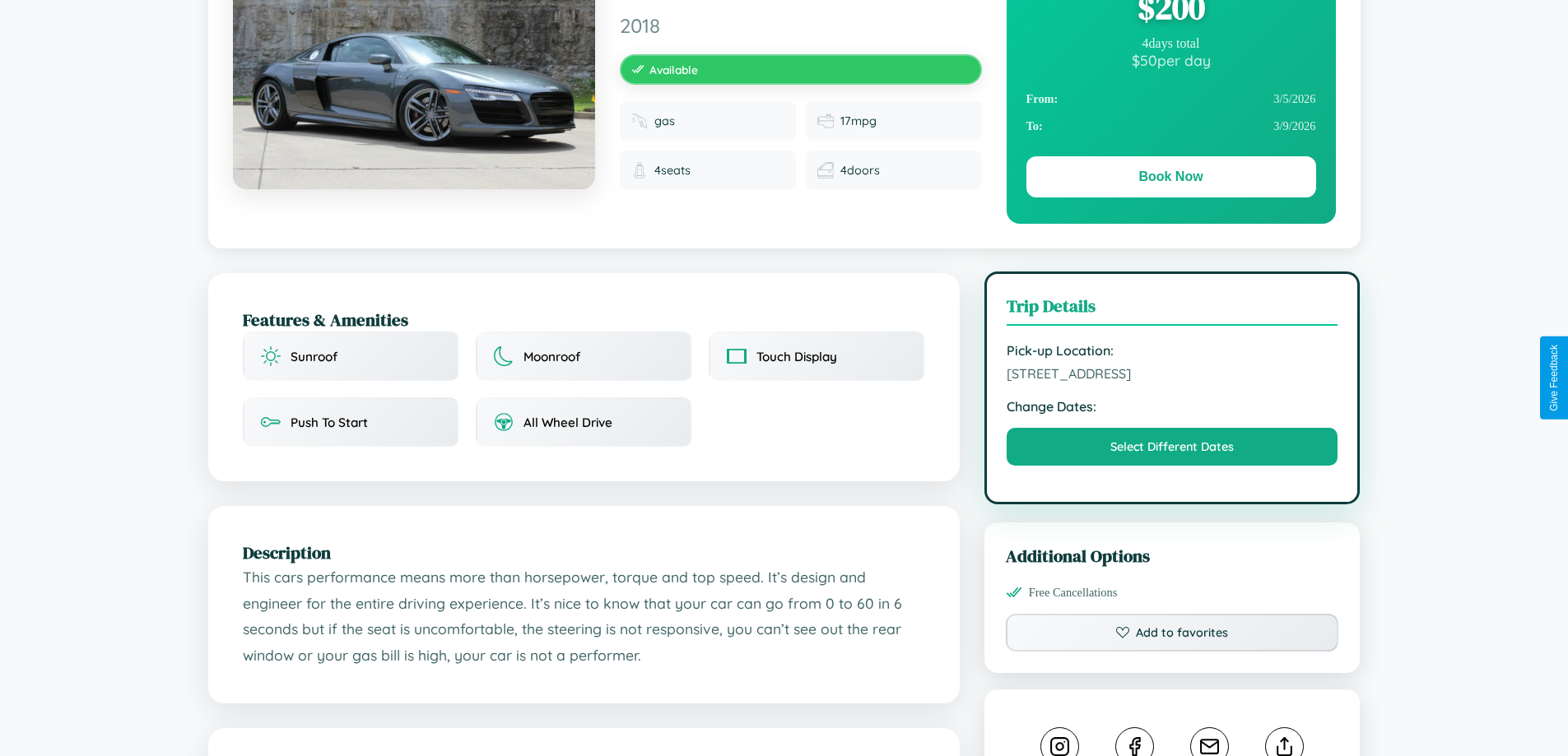
click at [1172, 376] on span "[STREET_ADDRESS]" at bounding box center [1172, 373] width 332 height 16
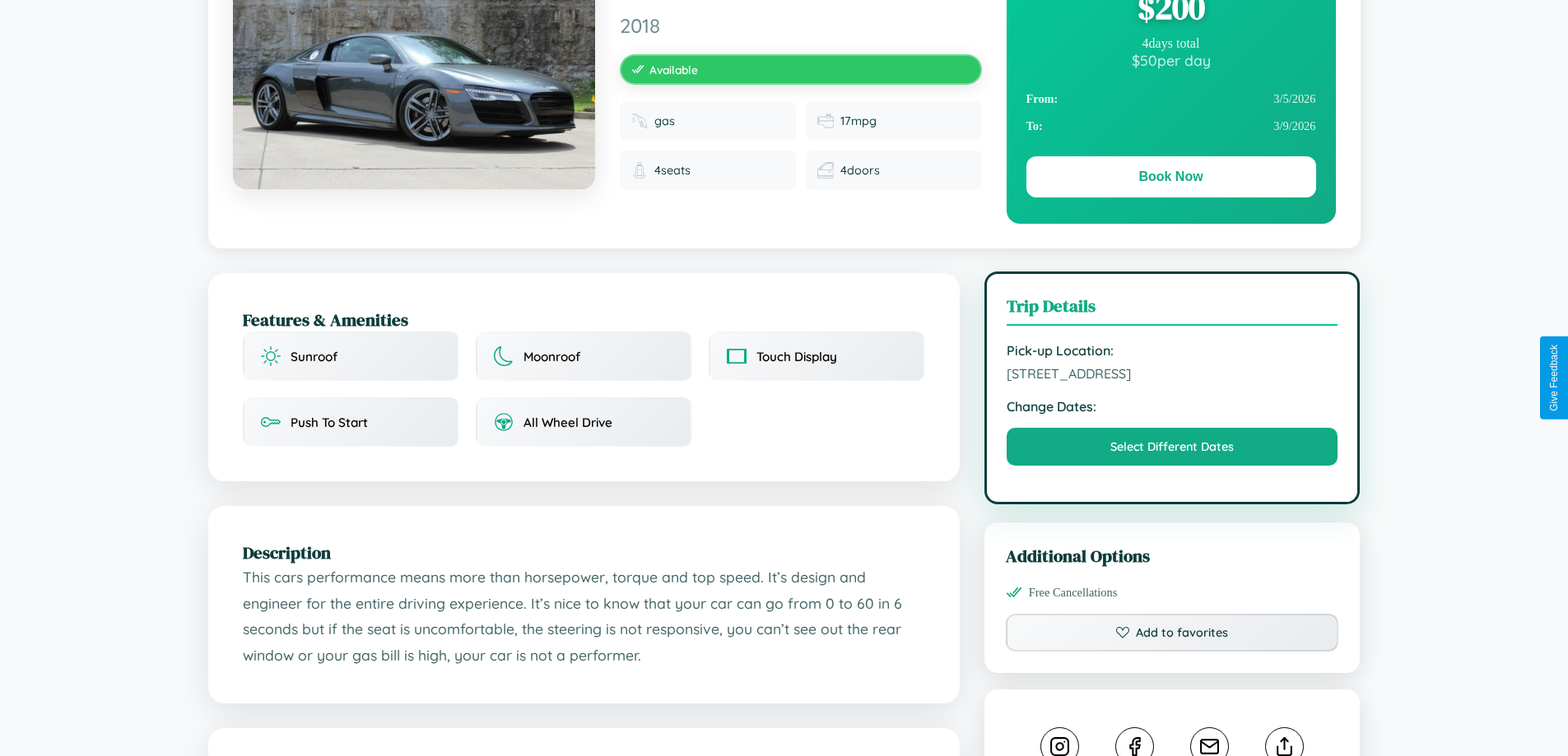
click at [1172, 376] on span "[STREET_ADDRESS]" at bounding box center [1172, 373] width 332 height 16
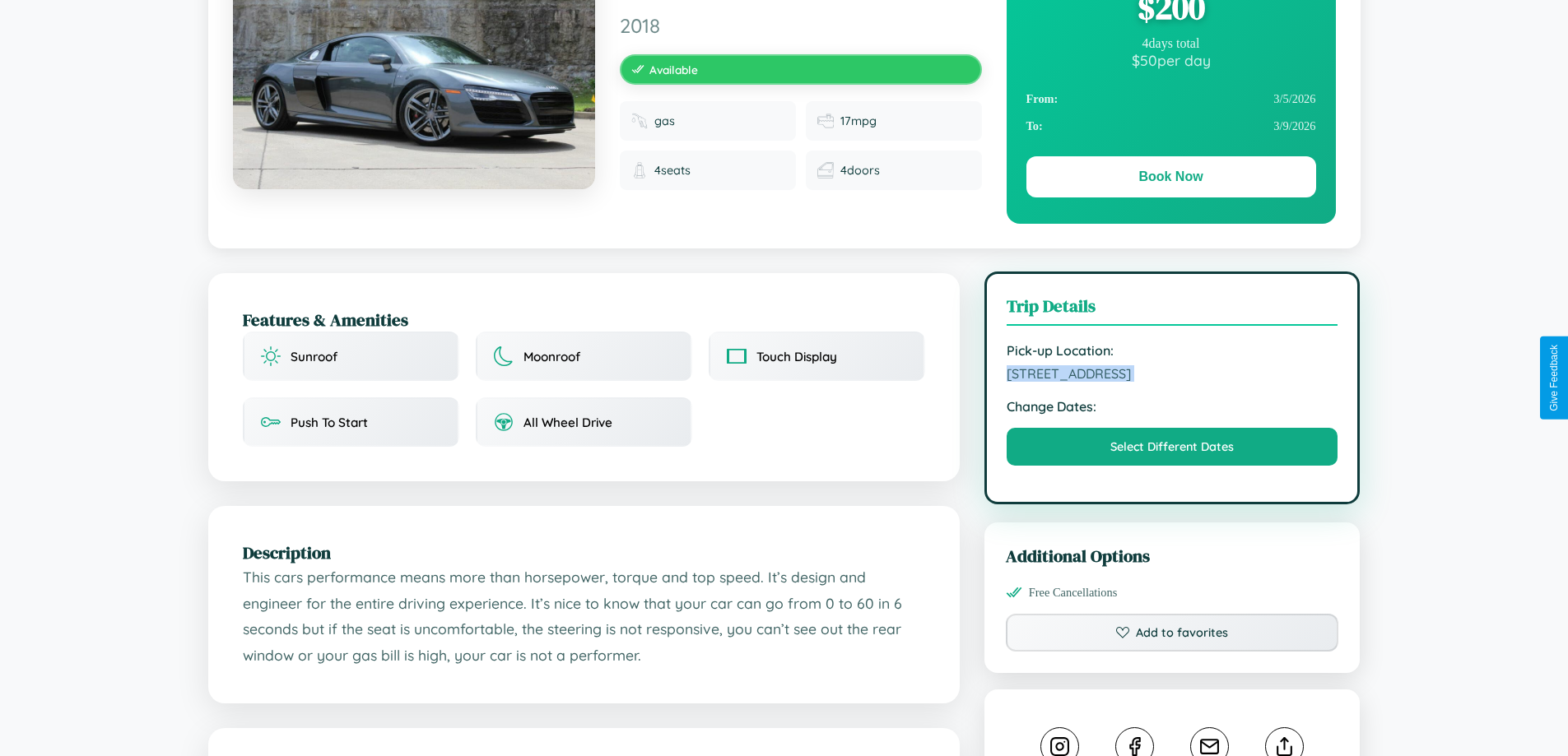
click at [1172, 376] on span "[STREET_ADDRESS]" at bounding box center [1172, 373] width 332 height 16
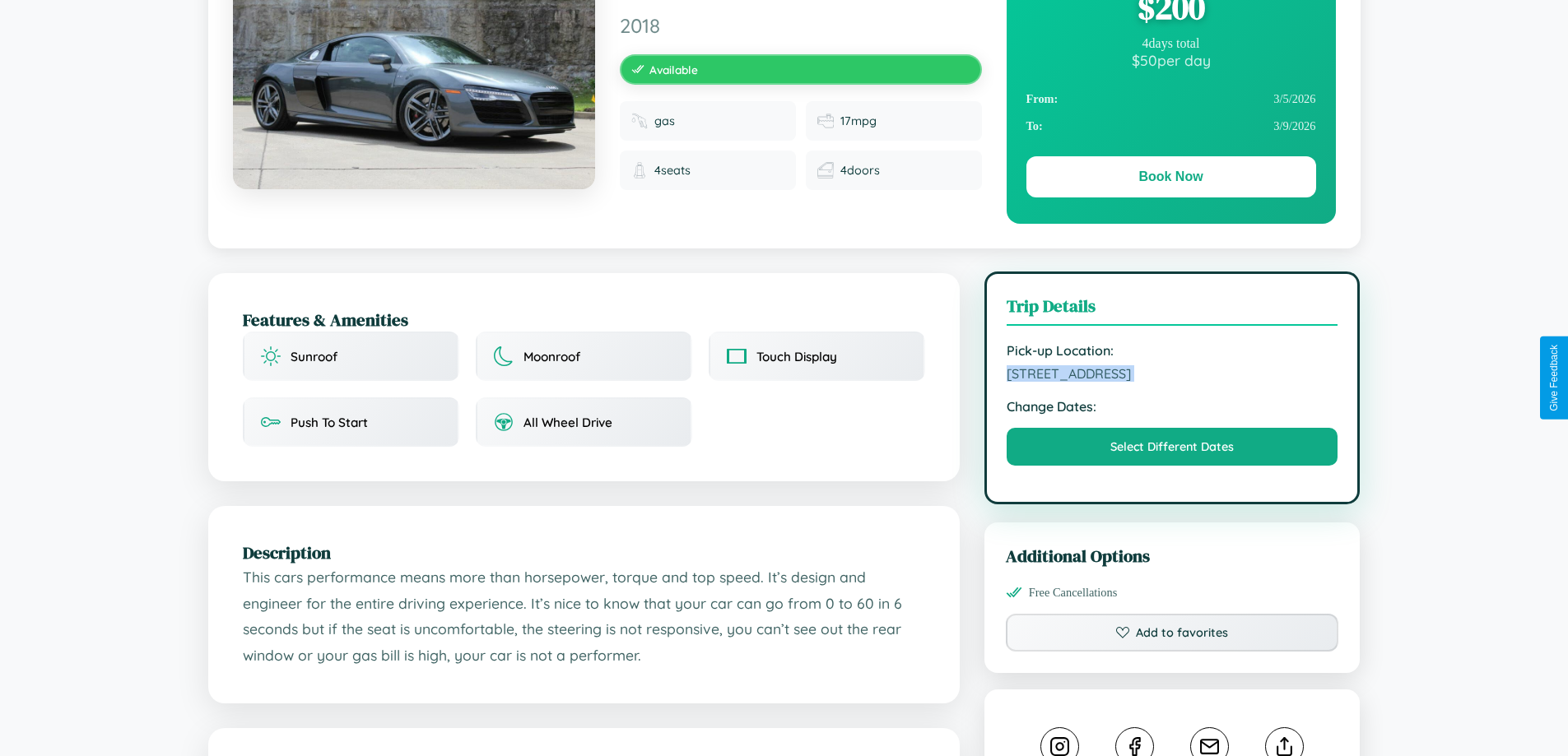
click at [1172, 376] on span "[STREET_ADDRESS]" at bounding box center [1172, 373] width 332 height 16
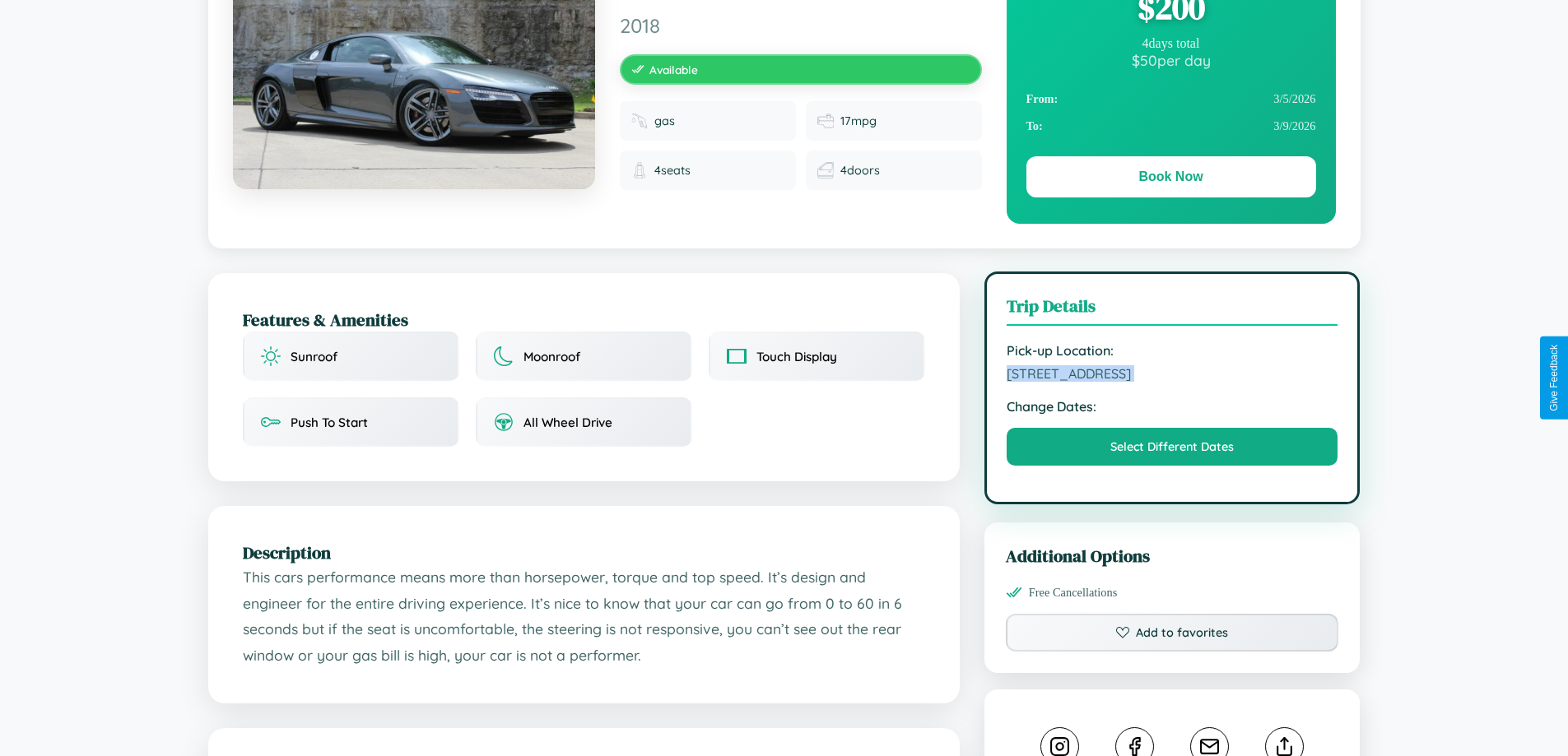
click at [1172, 376] on span "[STREET_ADDRESS]" at bounding box center [1172, 373] width 332 height 16
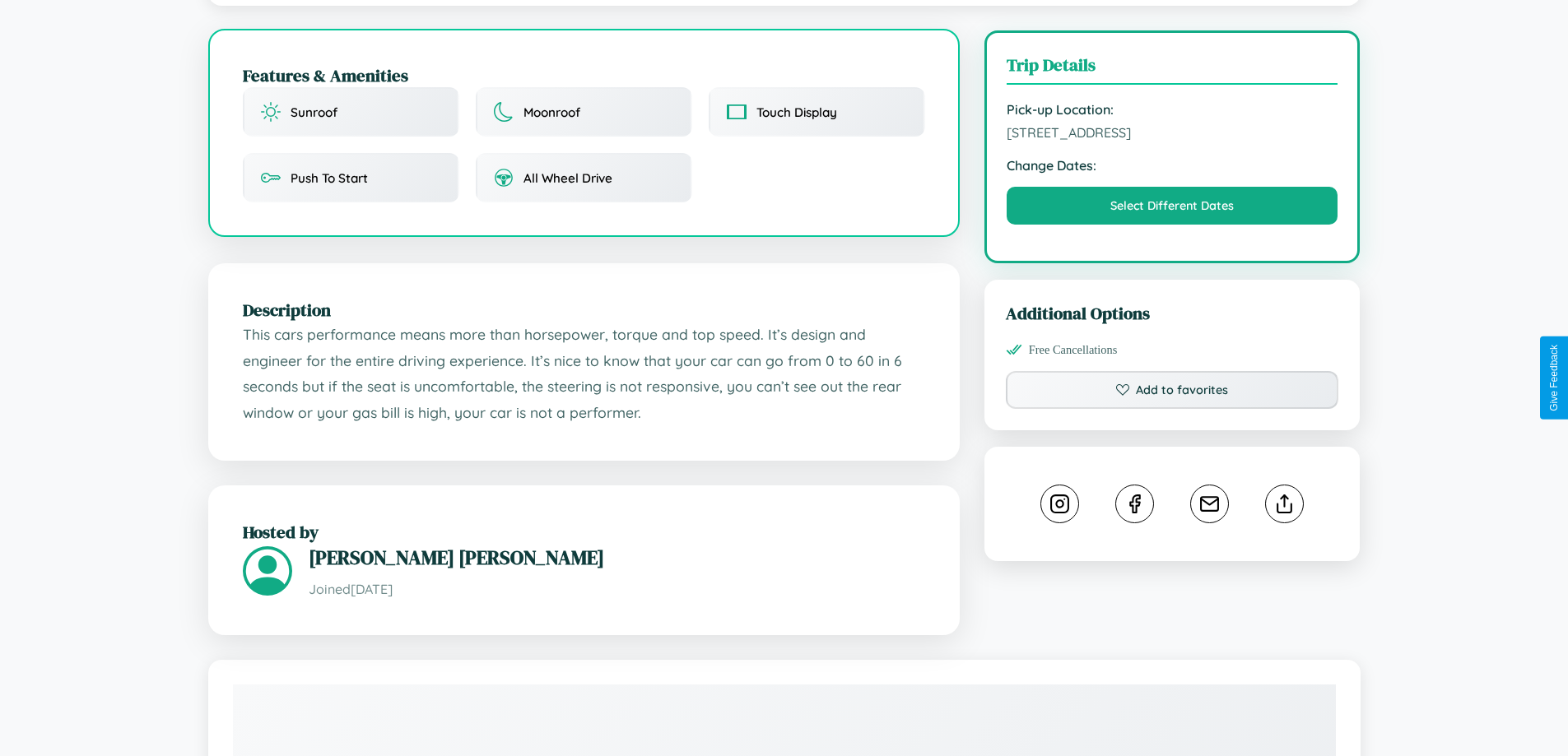
scroll to position [541, 0]
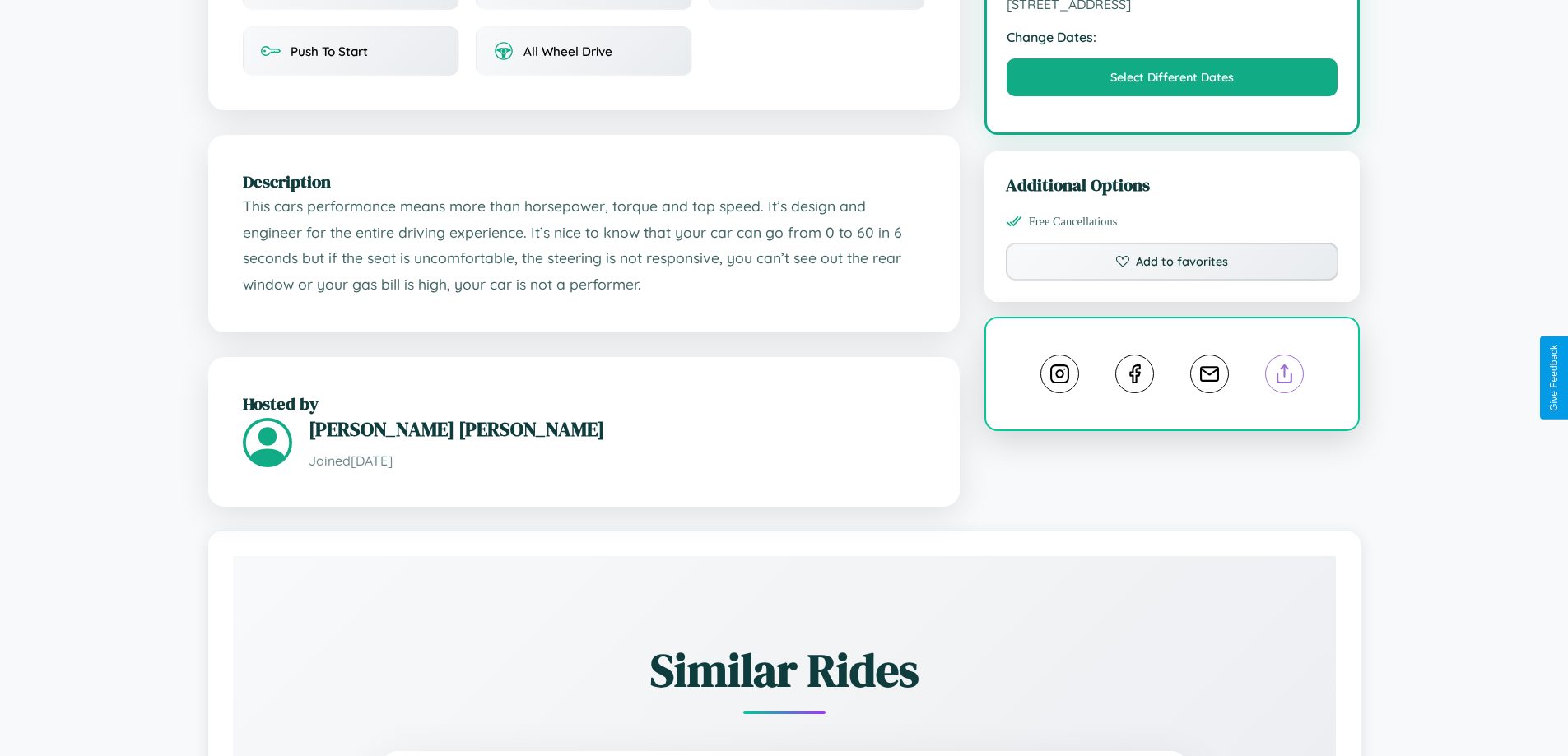
click at [1284, 377] on line at bounding box center [1284, 370] width 0 height 11
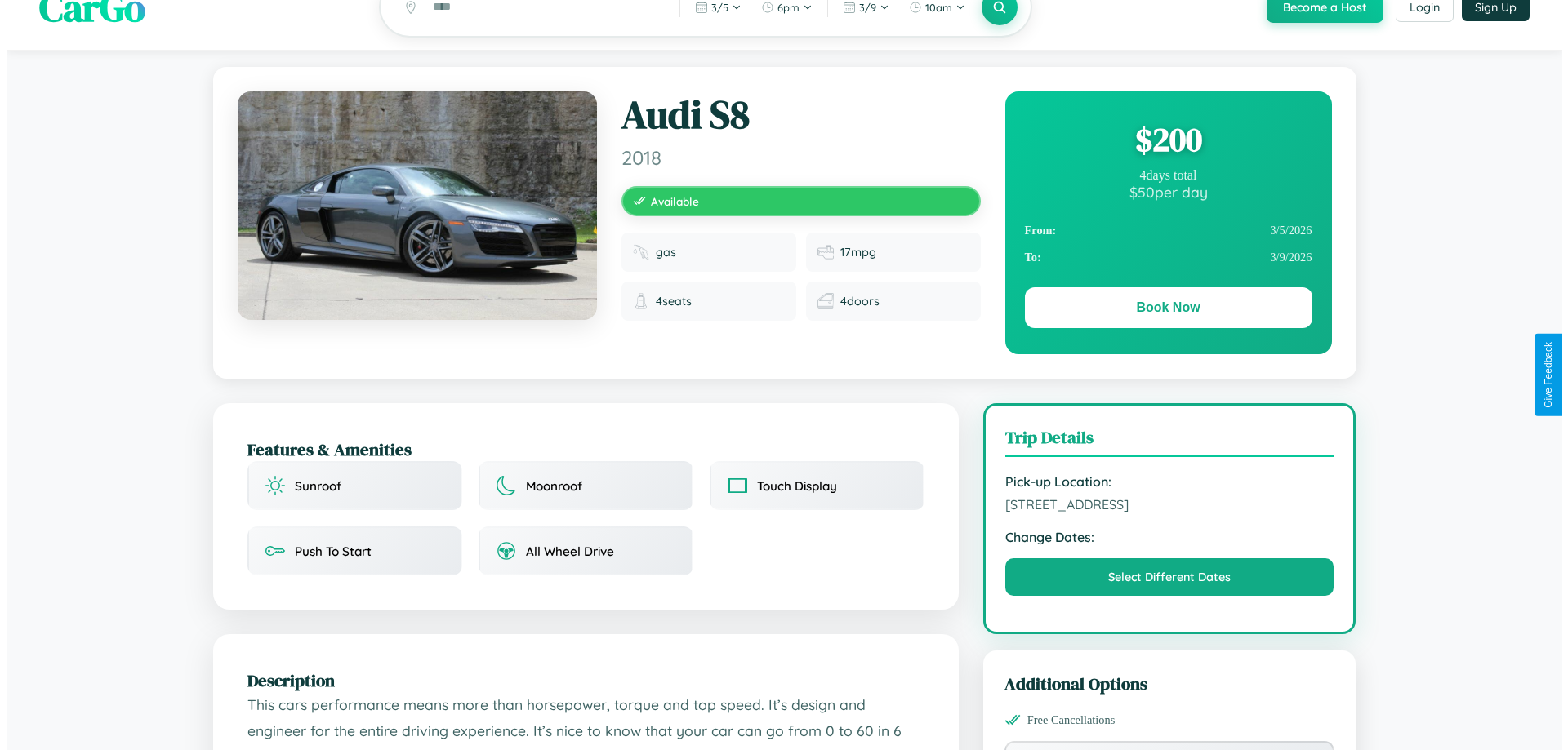
scroll to position [0, 0]
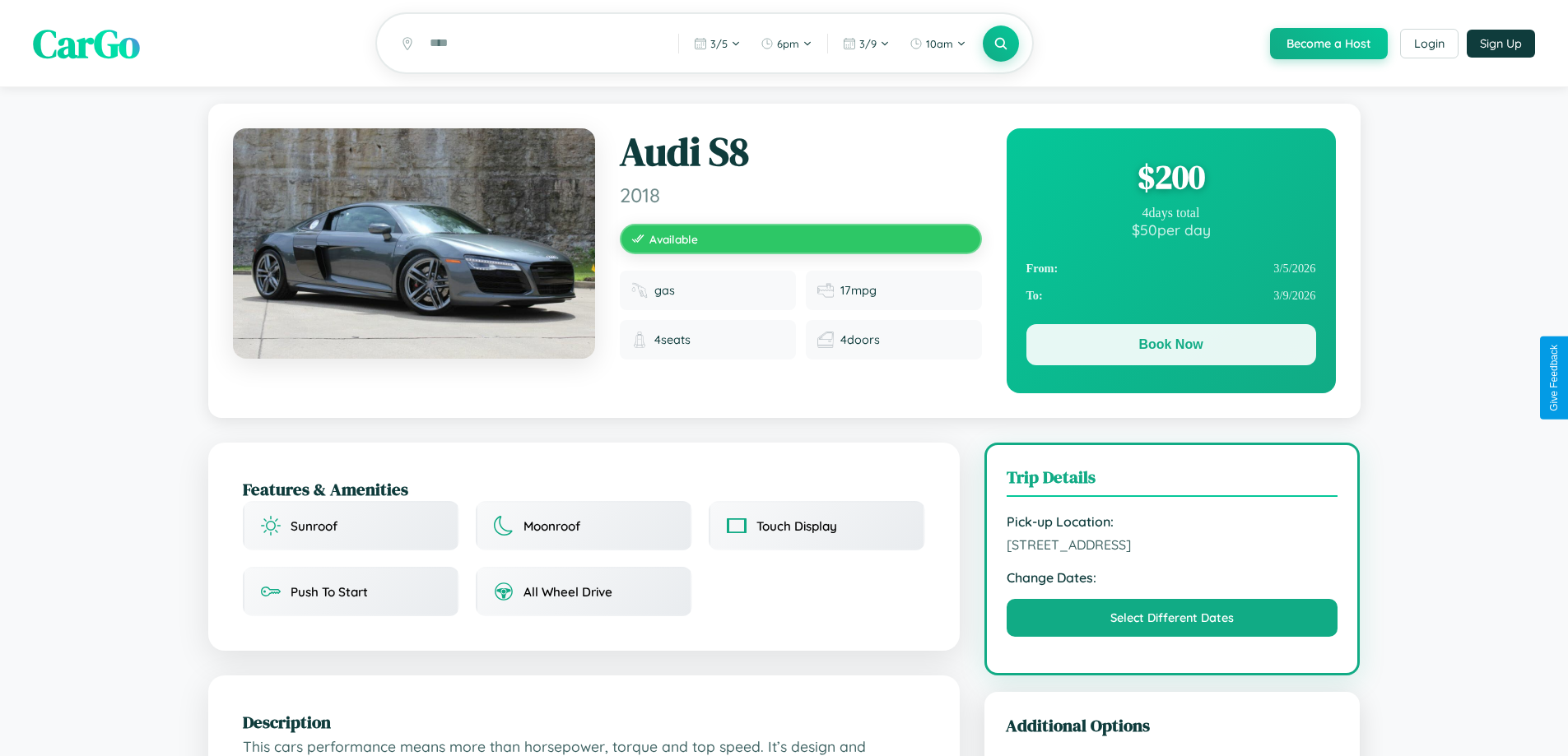
click at [1170, 347] on button "Book Now" at bounding box center [1171, 345] width 290 height 41
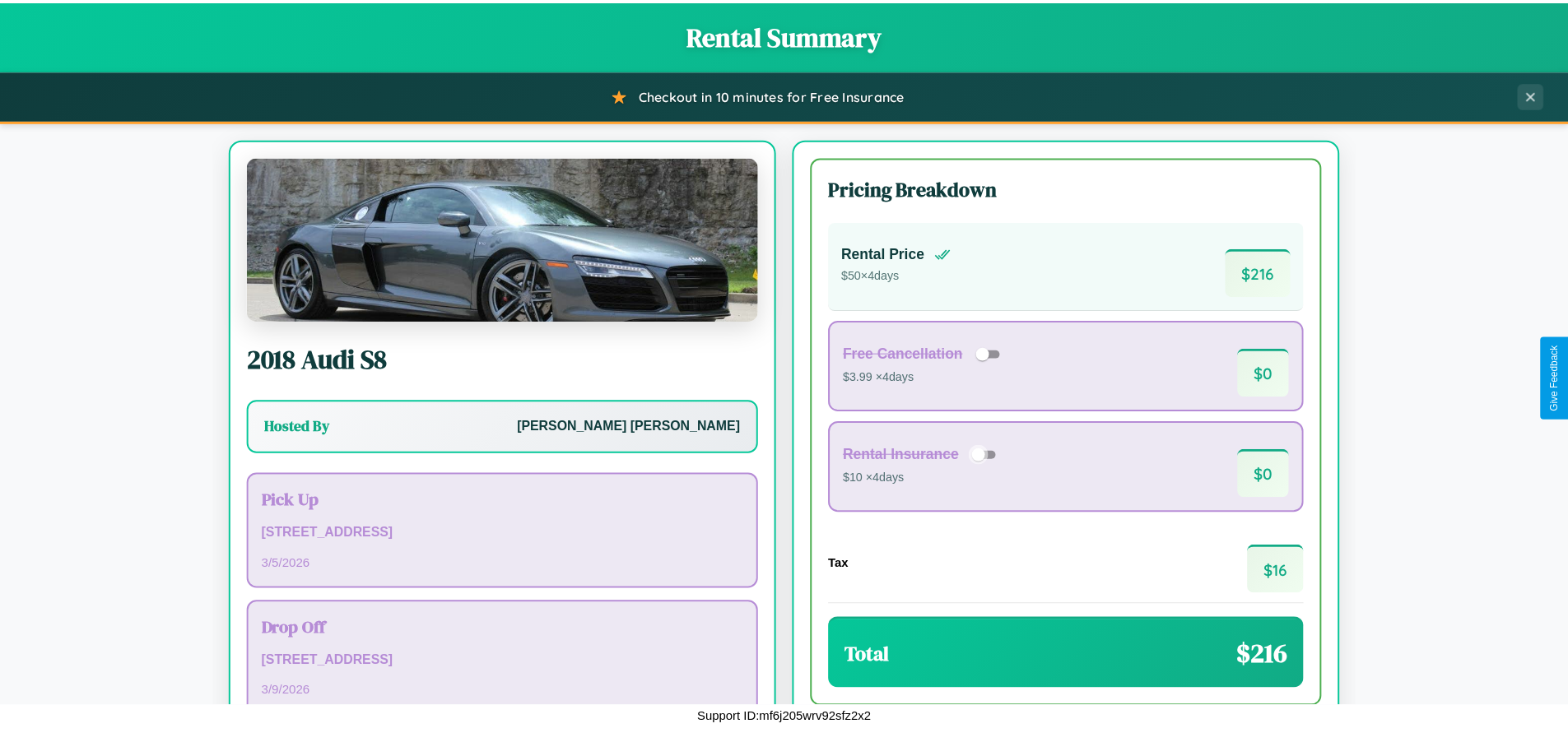
scroll to position [113, 0]
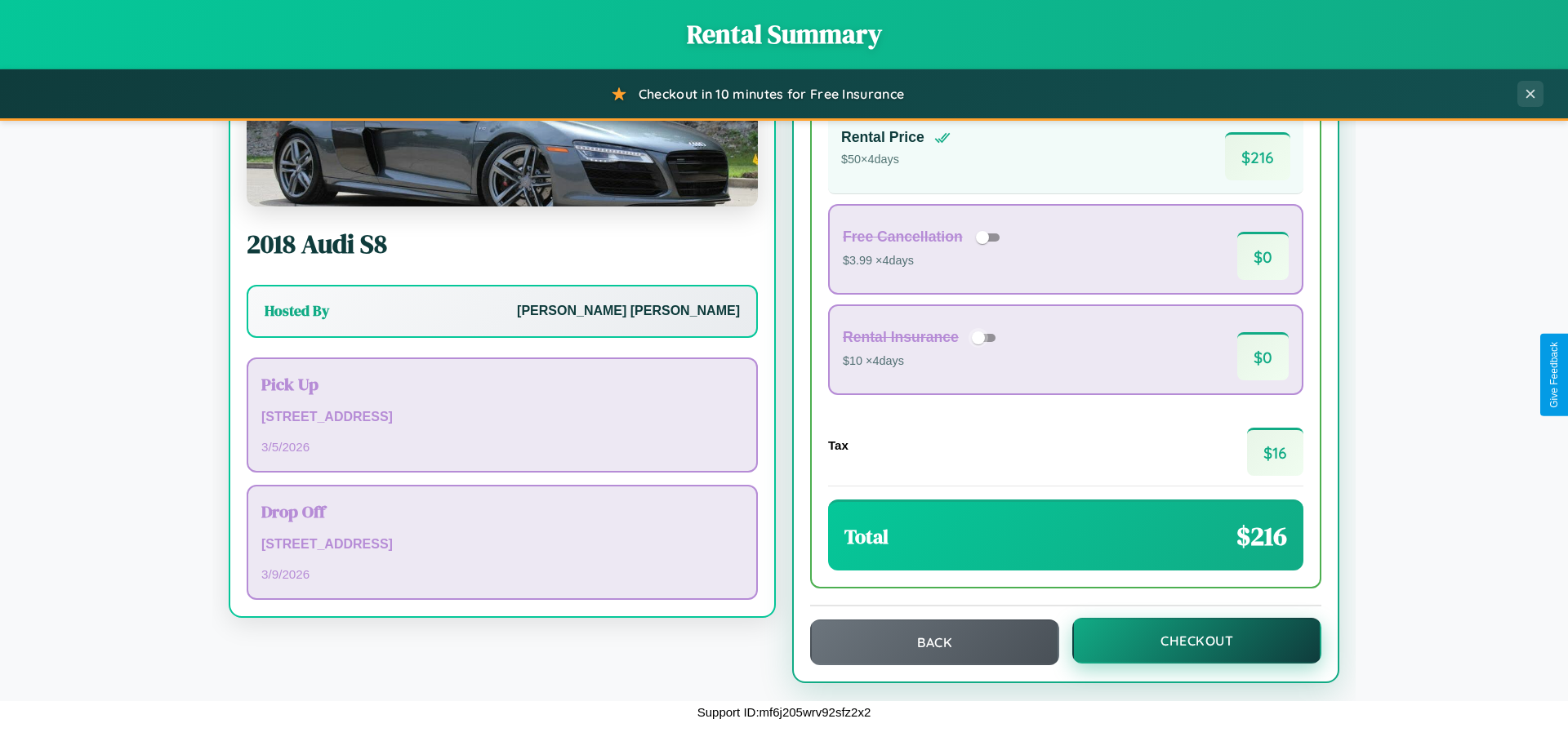
click at [1186, 640] on button "Checkout" at bounding box center [1196, 641] width 249 height 46
